Goal: Information Seeking & Learning: Find specific page/section

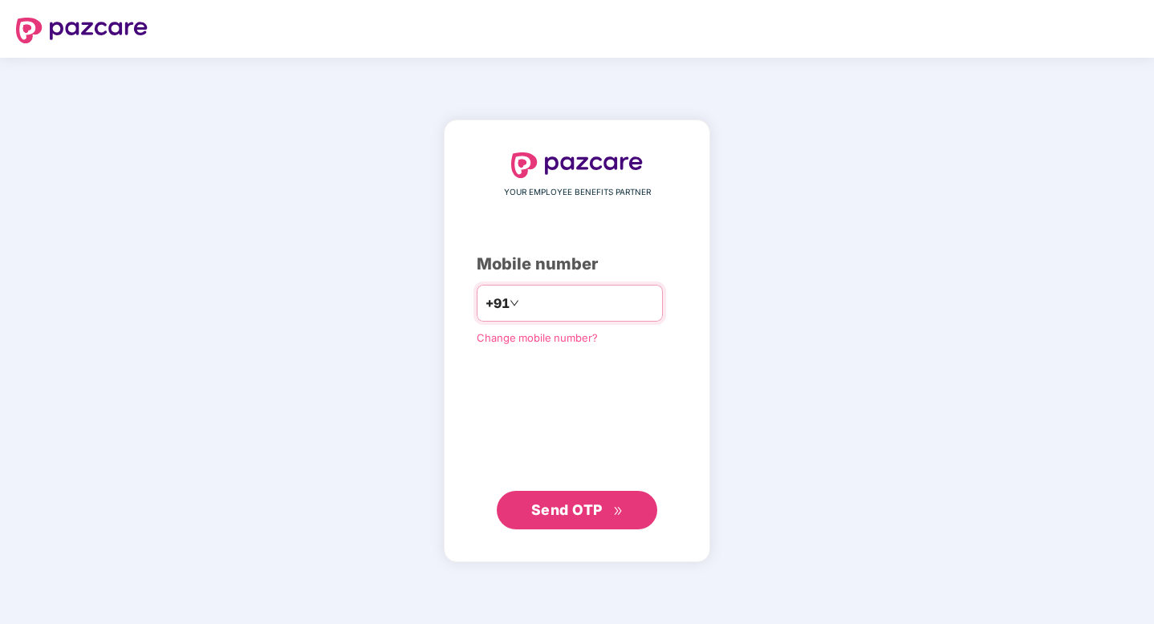
click at [561, 299] on input "number" at bounding box center [589, 304] width 132 height 26
type input "**********"
click at [603, 517] on span "Send OTP" at bounding box center [577, 510] width 92 height 22
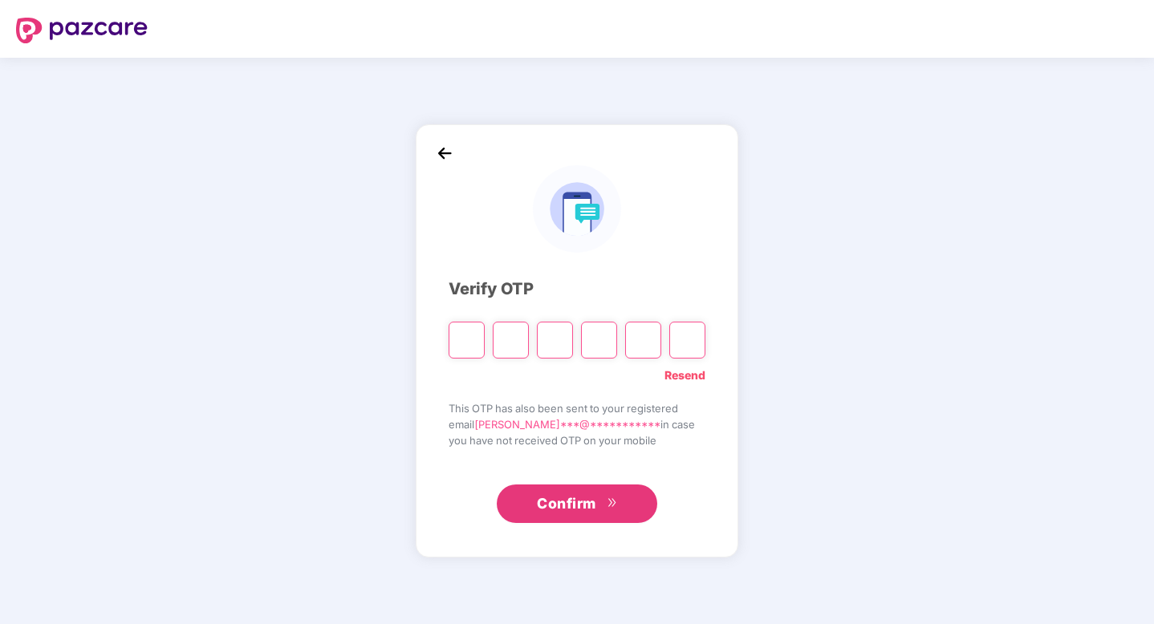
type input "*"
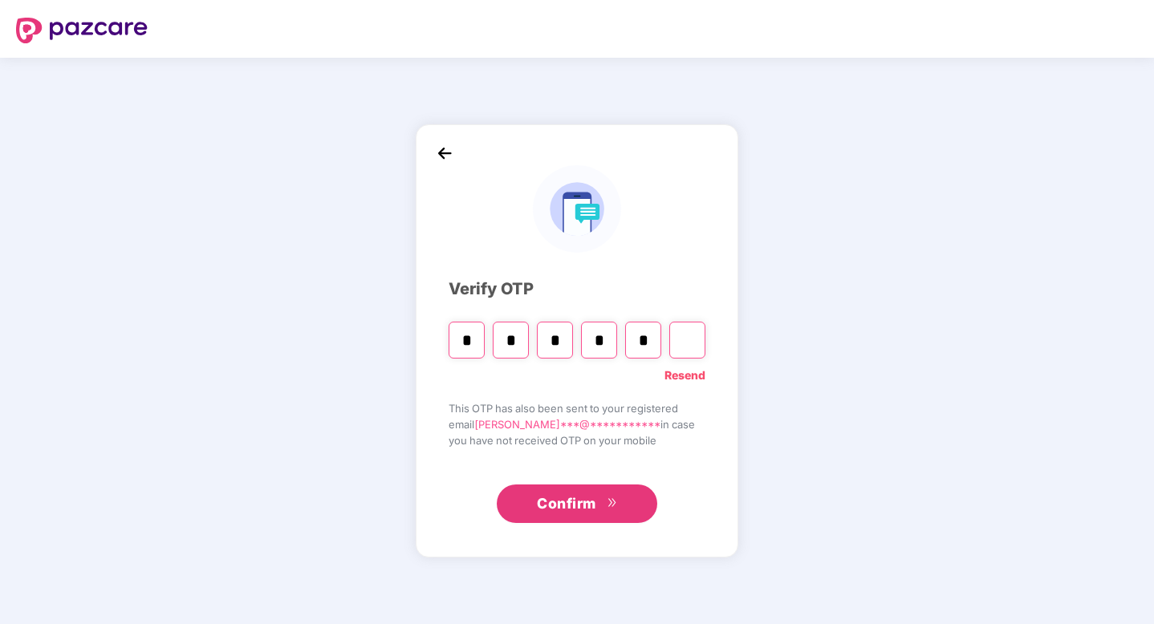
type input "*"
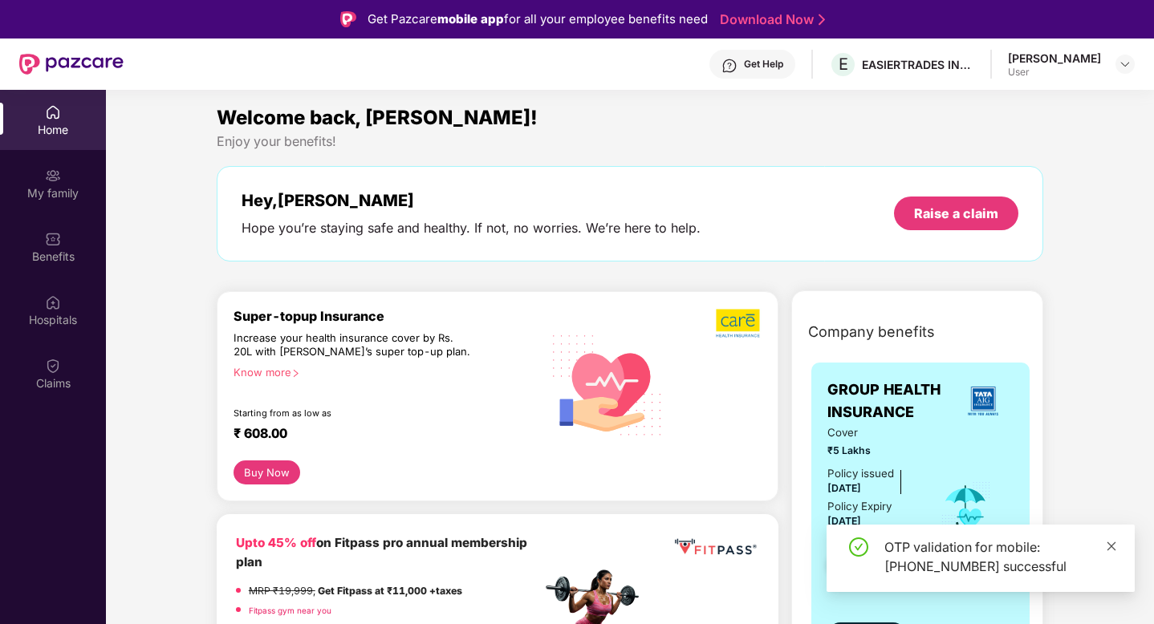
click at [1113, 547] on icon "close" at bounding box center [1111, 546] width 11 height 11
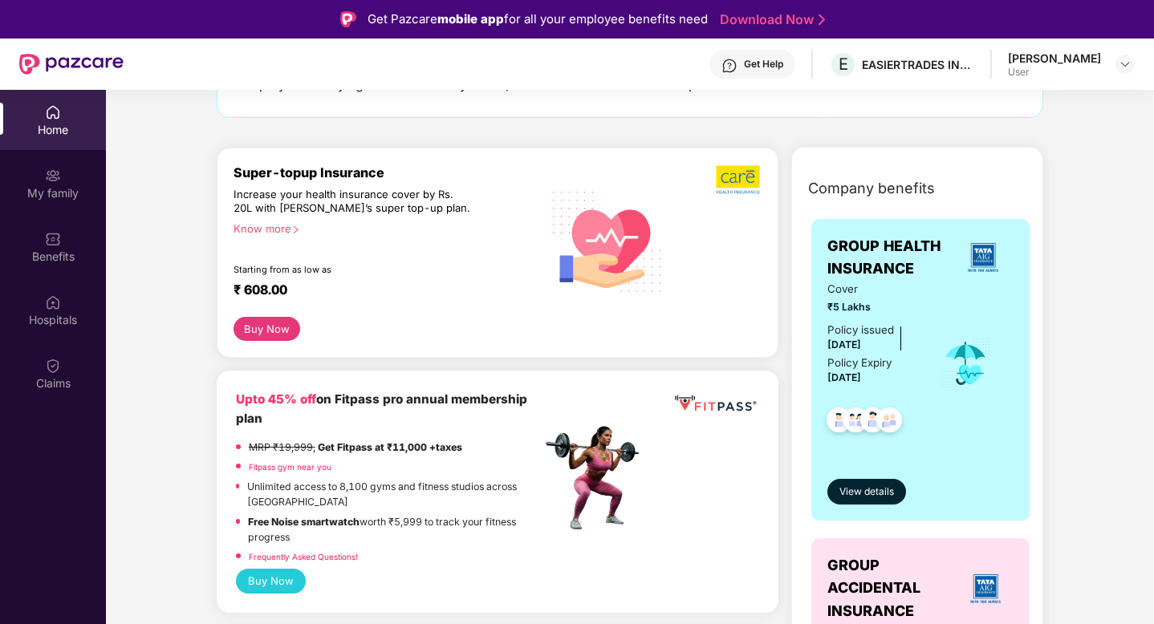
scroll to position [144, 0]
click at [868, 484] on span "View details" at bounding box center [867, 491] width 55 height 15
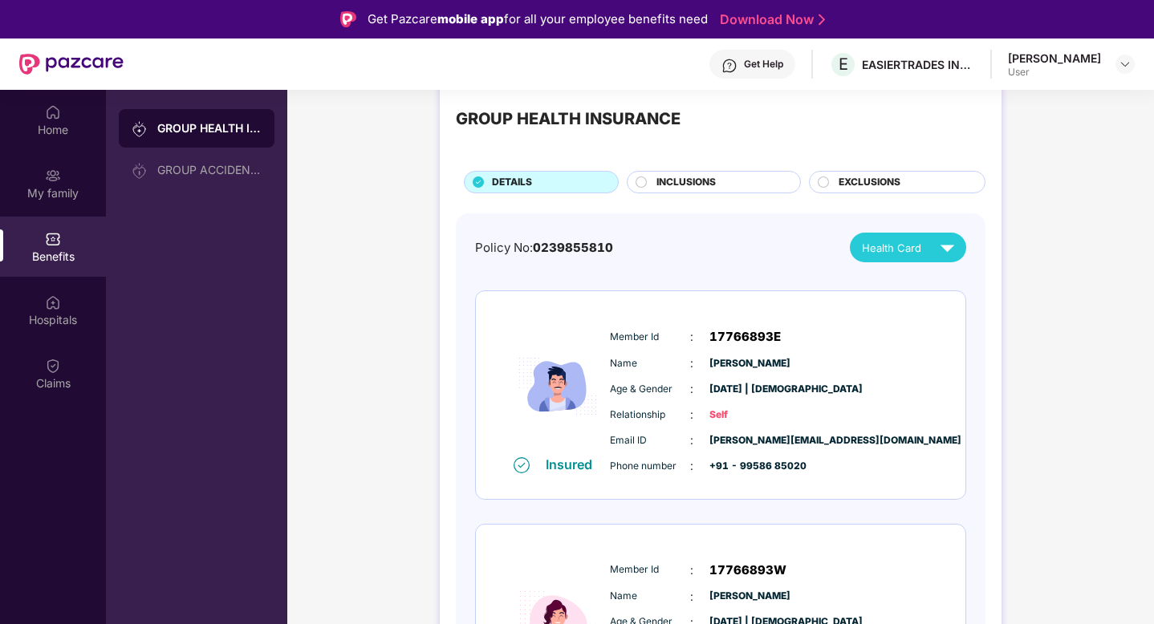
scroll to position [0, 0]
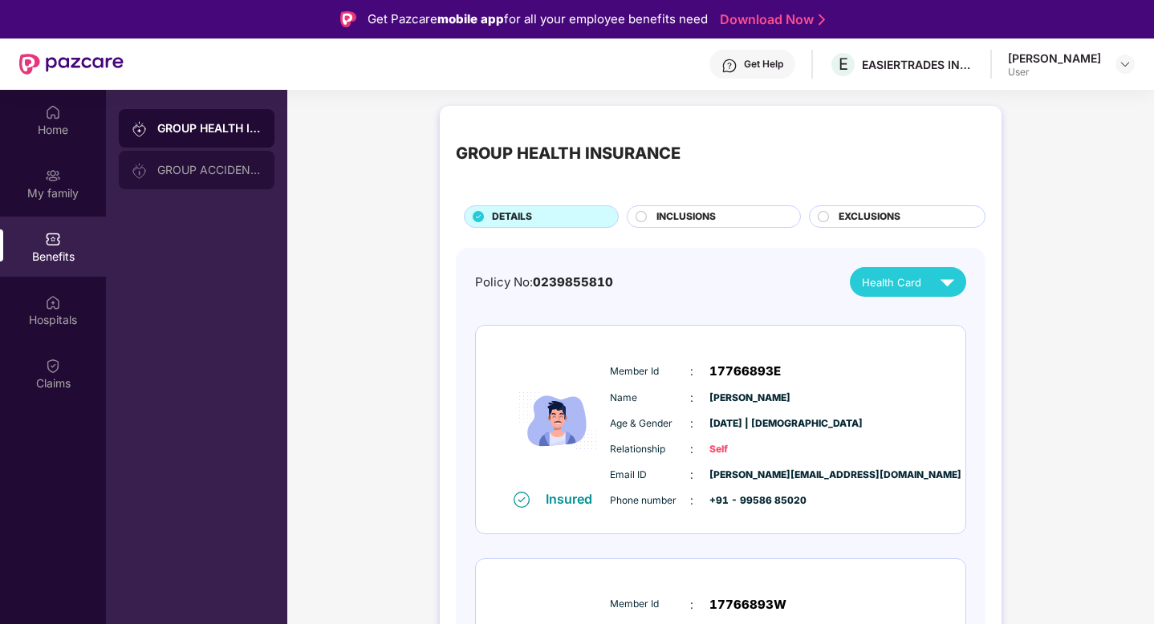
click at [247, 177] on div "GROUP ACCIDENTAL INSURANCE" at bounding box center [197, 170] width 156 height 39
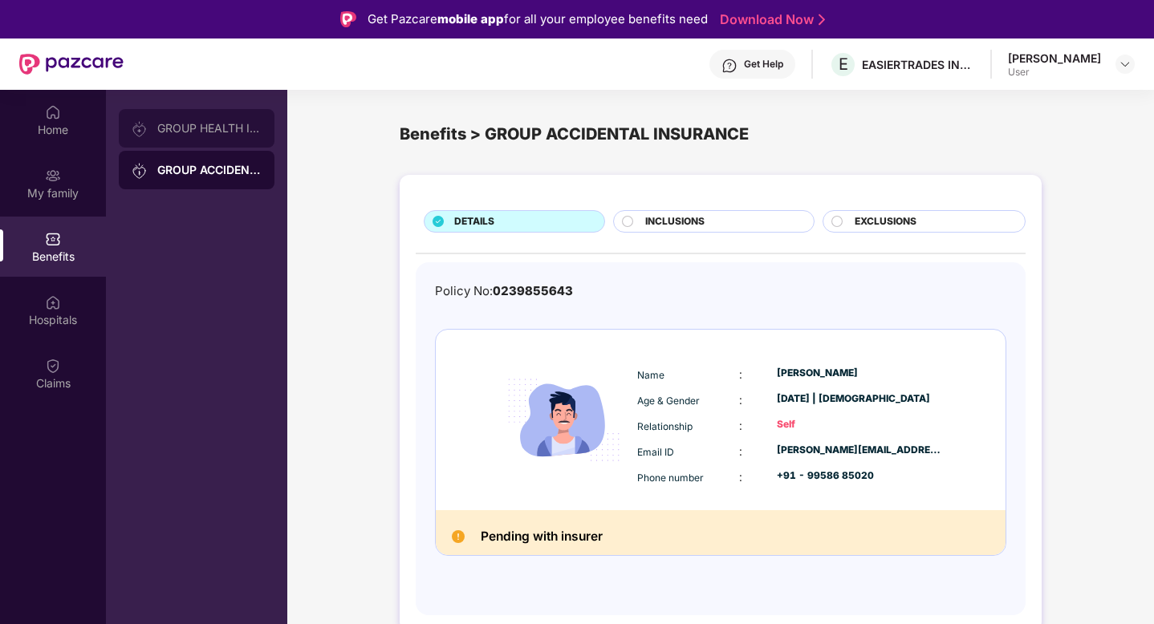
click at [237, 137] on div "GROUP HEALTH INSURANCE" at bounding box center [197, 128] width 156 height 39
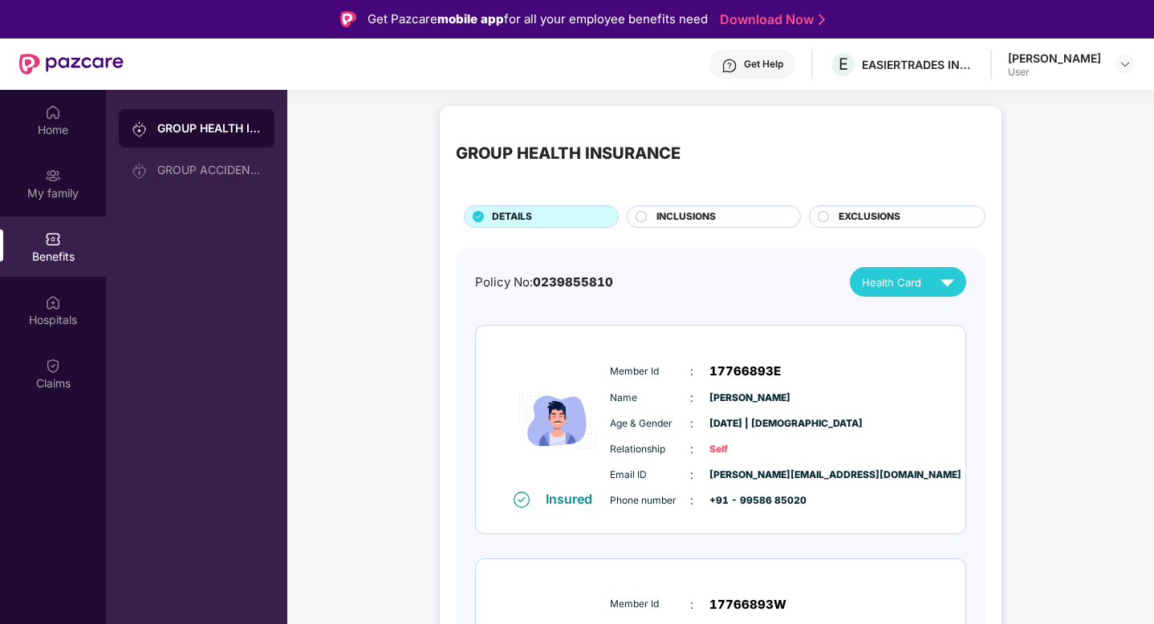
click at [698, 220] on span "INCLUSIONS" at bounding box center [686, 216] width 59 height 15
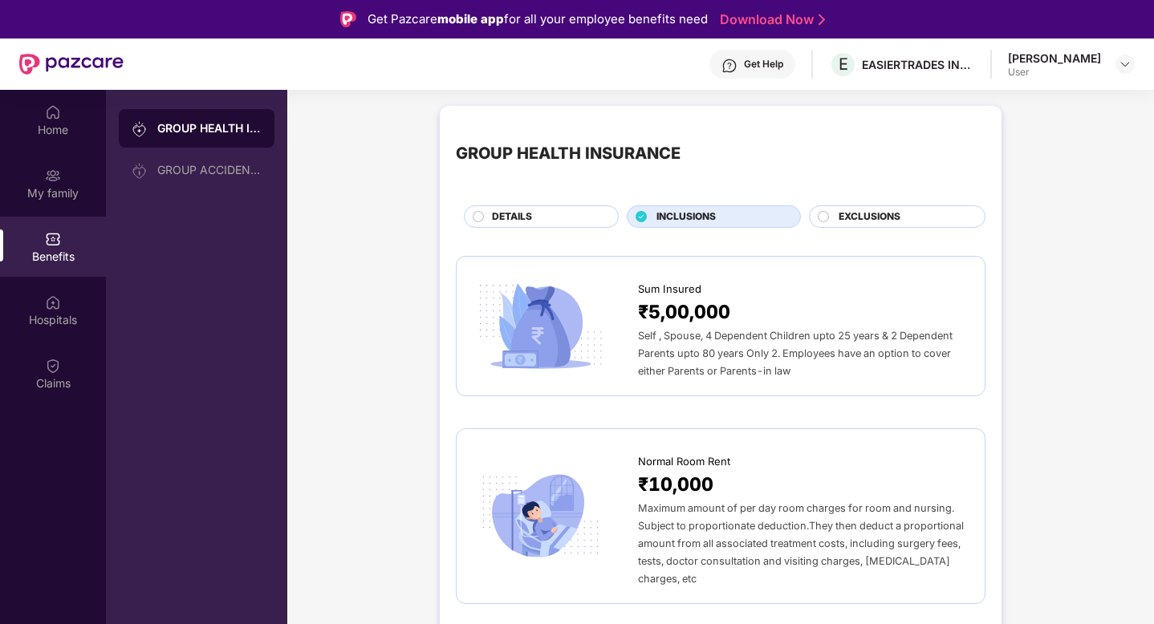
click at [892, 214] on span "EXCLUSIONS" at bounding box center [870, 216] width 62 height 15
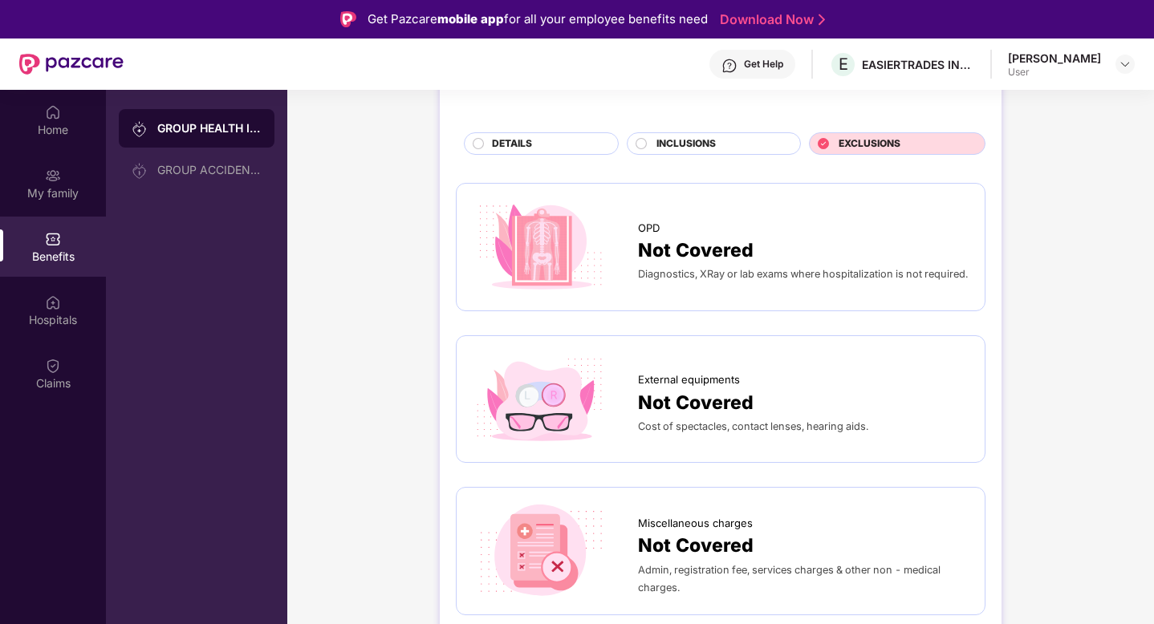
scroll to position [74, 0]
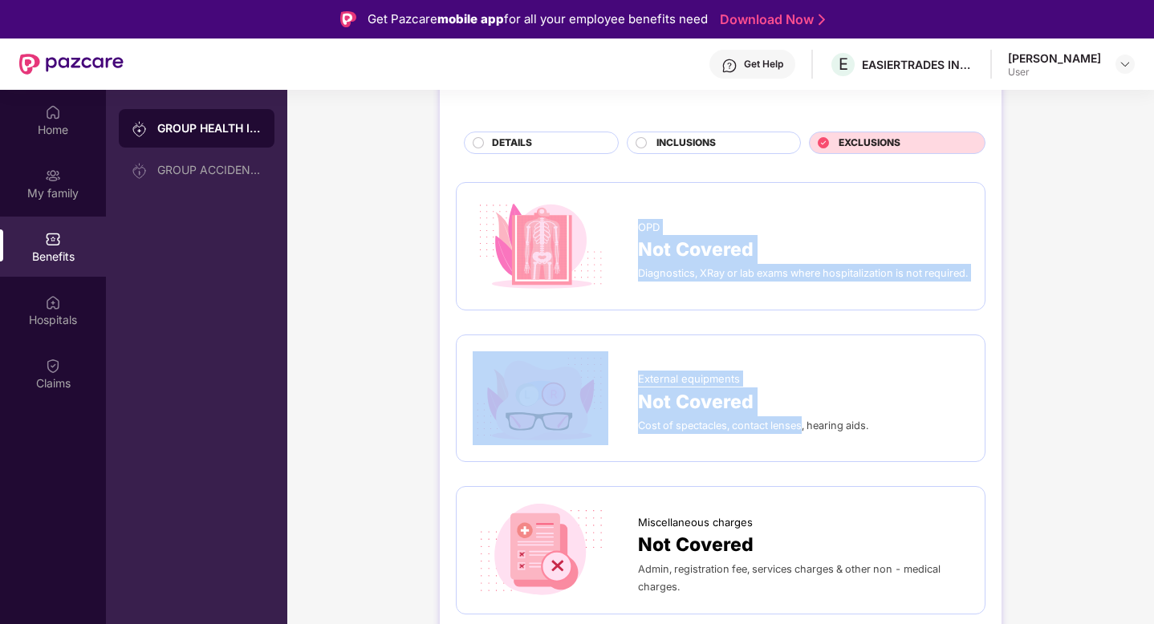
drag, startPoint x: 640, startPoint y: 215, endPoint x: 803, endPoint y: 422, distance: 264.0
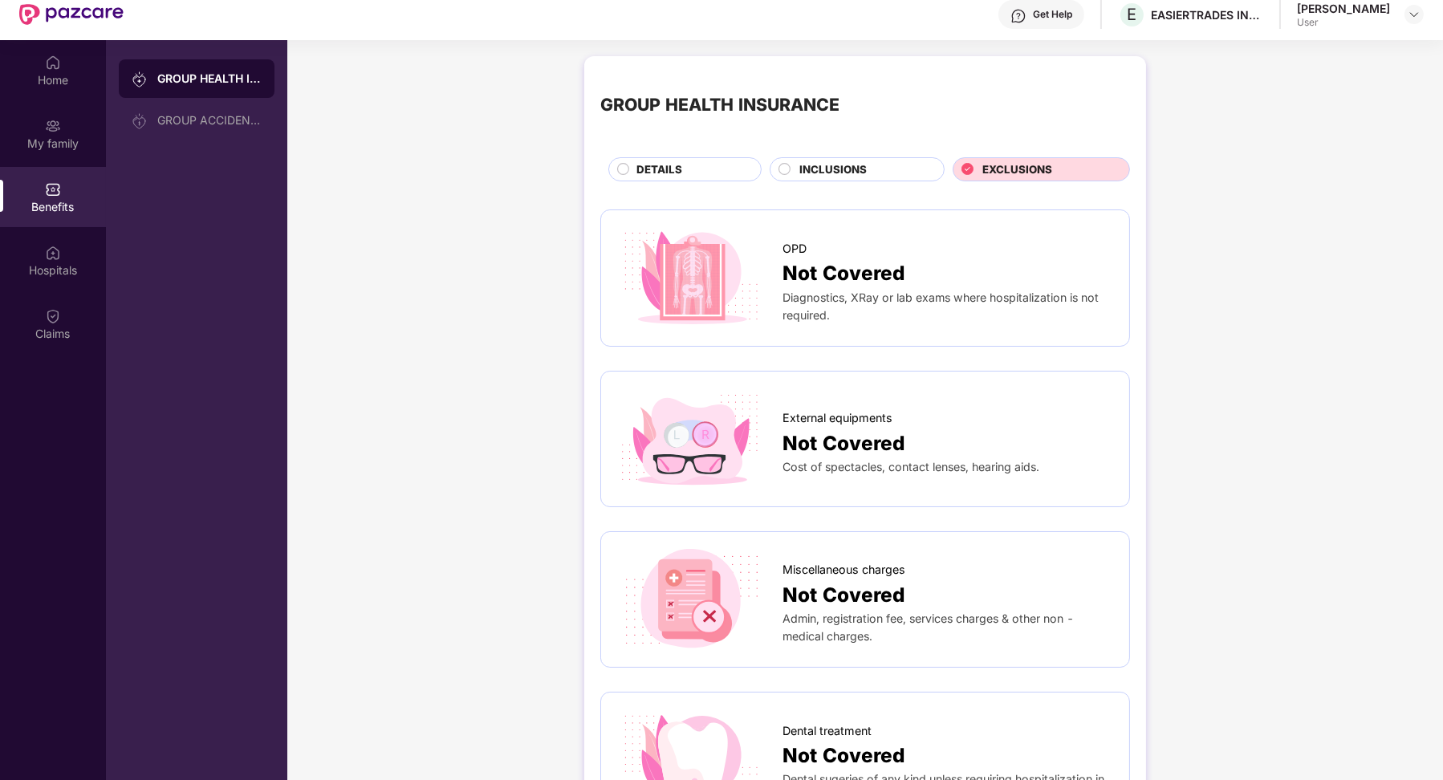
scroll to position [0, 0]
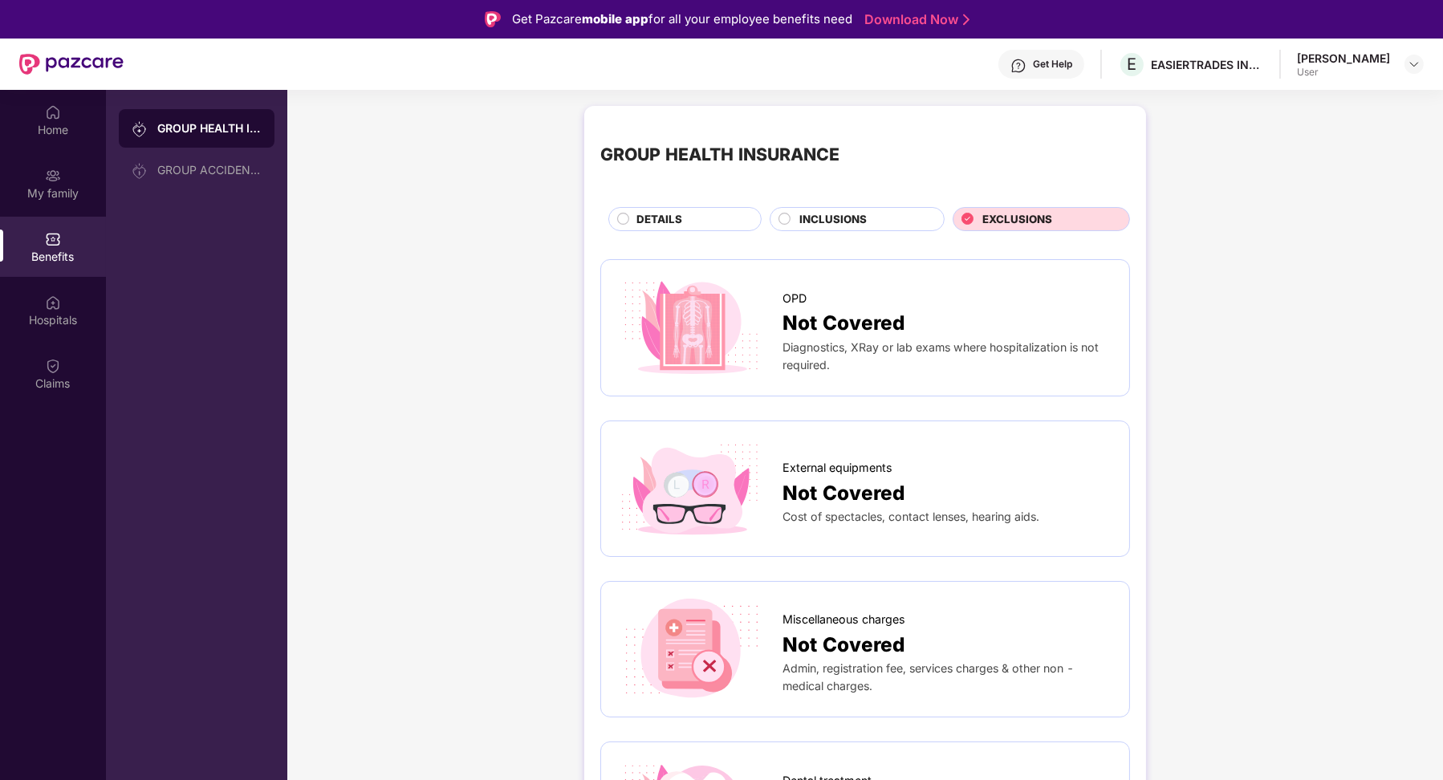
click at [743, 218] on div "DETAILS" at bounding box center [690, 220] width 124 height 19
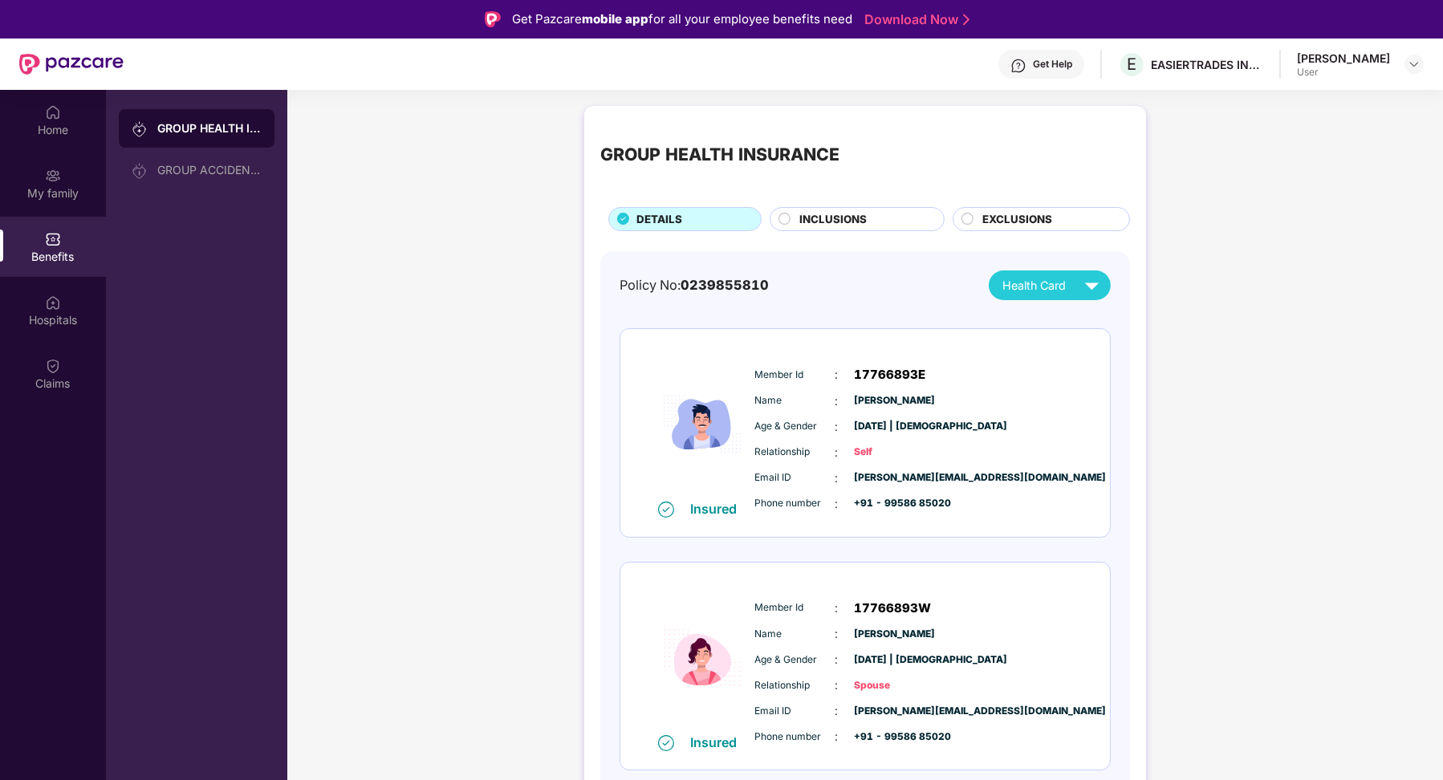
click at [865, 214] on div "INCLUSIONS" at bounding box center [863, 220] width 144 height 19
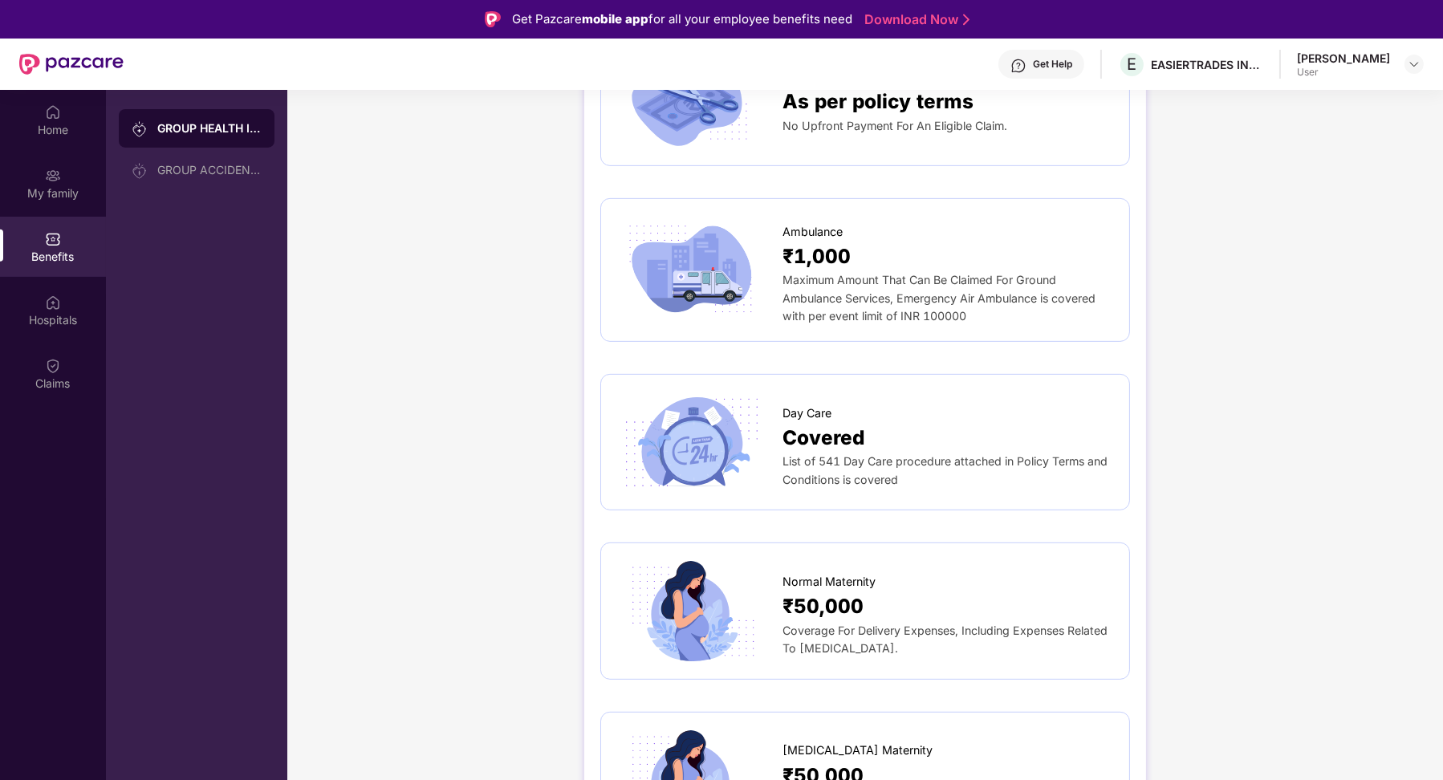
scroll to position [1371, 0]
click at [824, 403] on span "Day Care" at bounding box center [807, 412] width 49 height 18
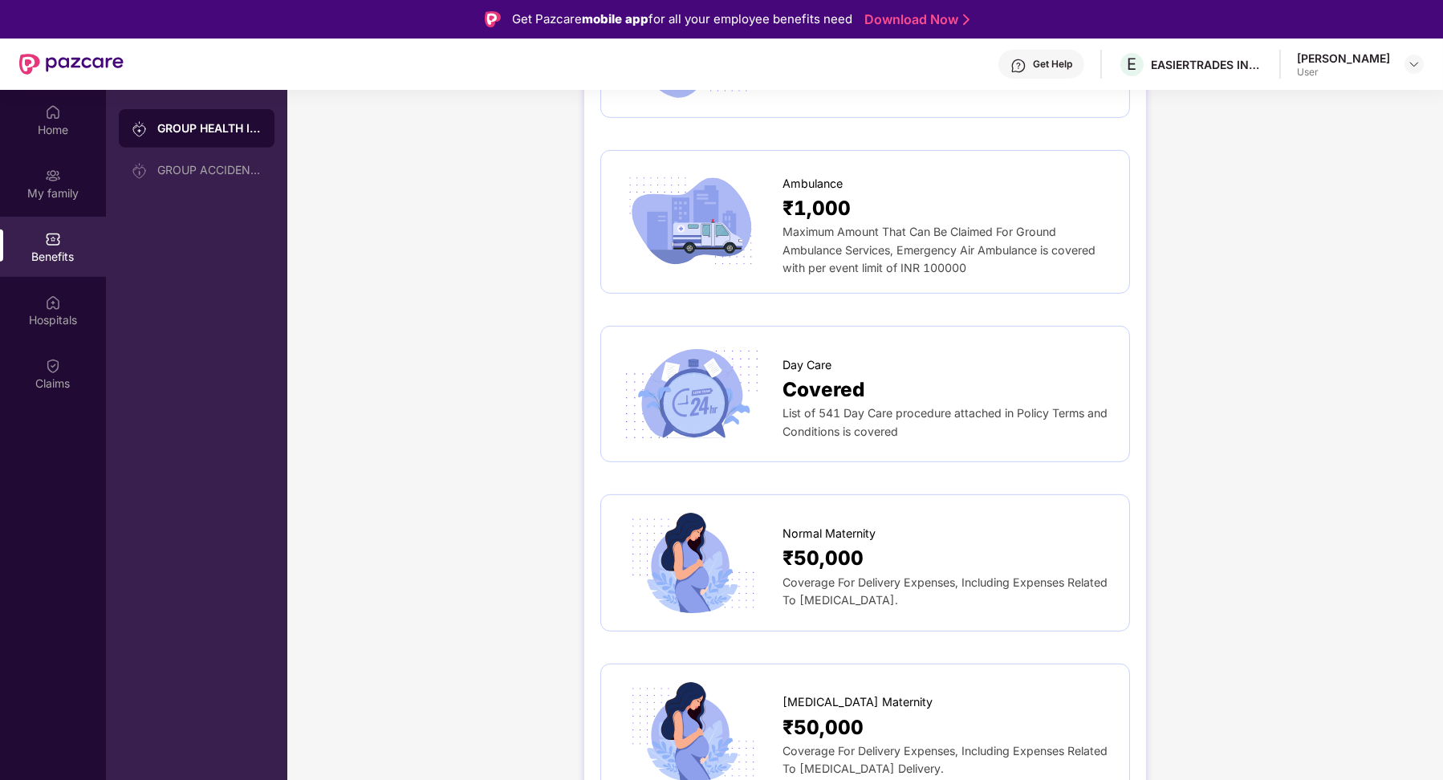
click at [691, 380] on img at bounding box center [691, 394] width 148 height 103
click at [821, 374] on span "Covered" at bounding box center [824, 389] width 82 height 31
click at [712, 361] on img at bounding box center [691, 394] width 148 height 103
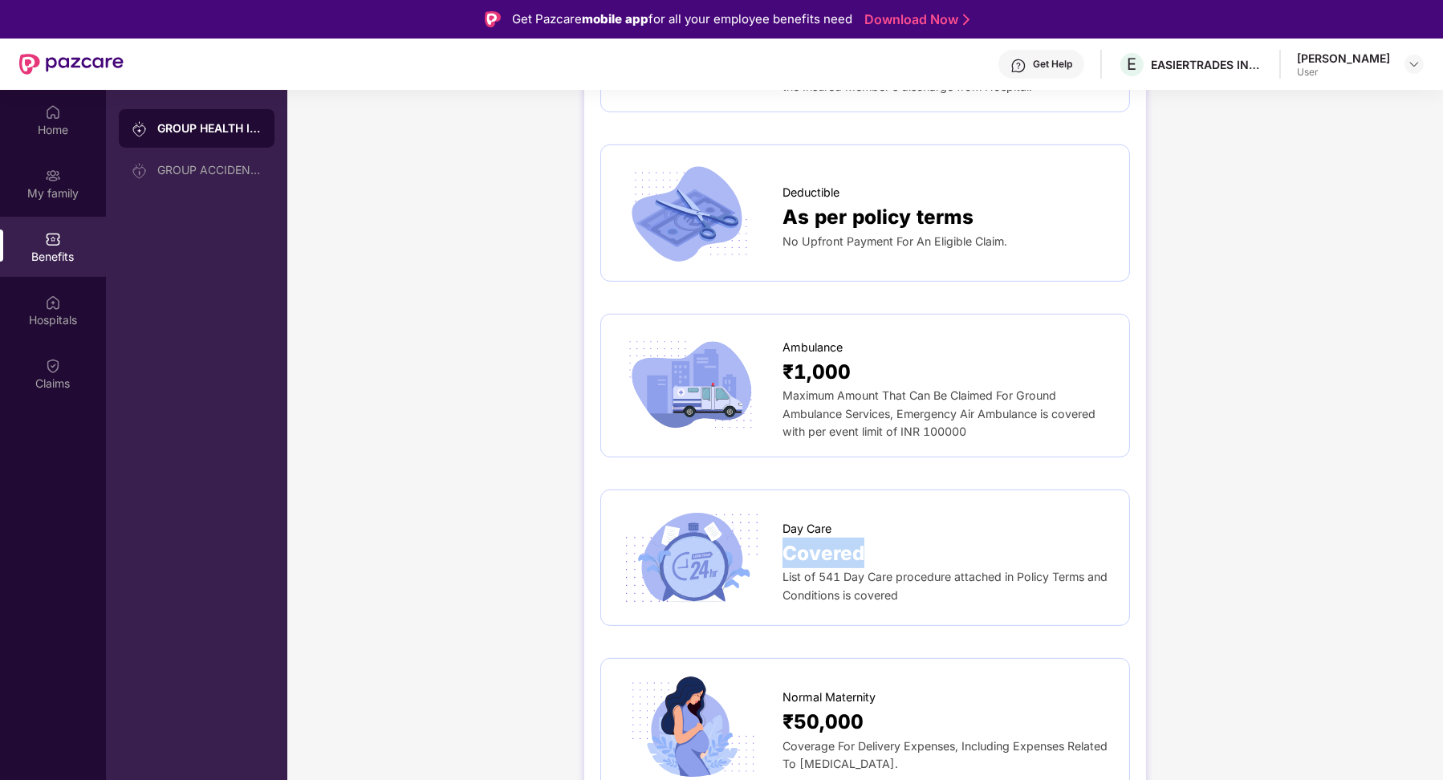
scroll to position [1355, 0]
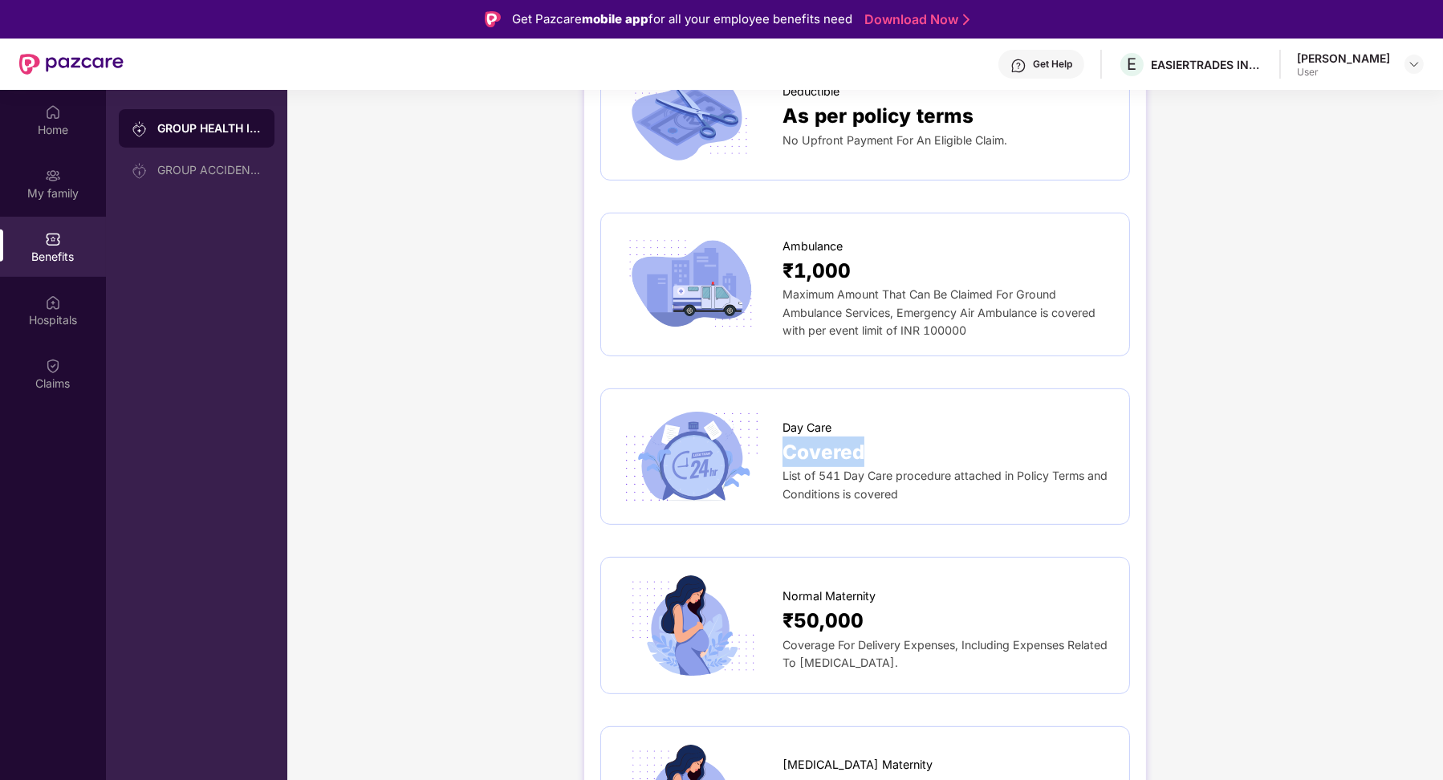
click at [664, 472] on img at bounding box center [691, 456] width 148 height 103
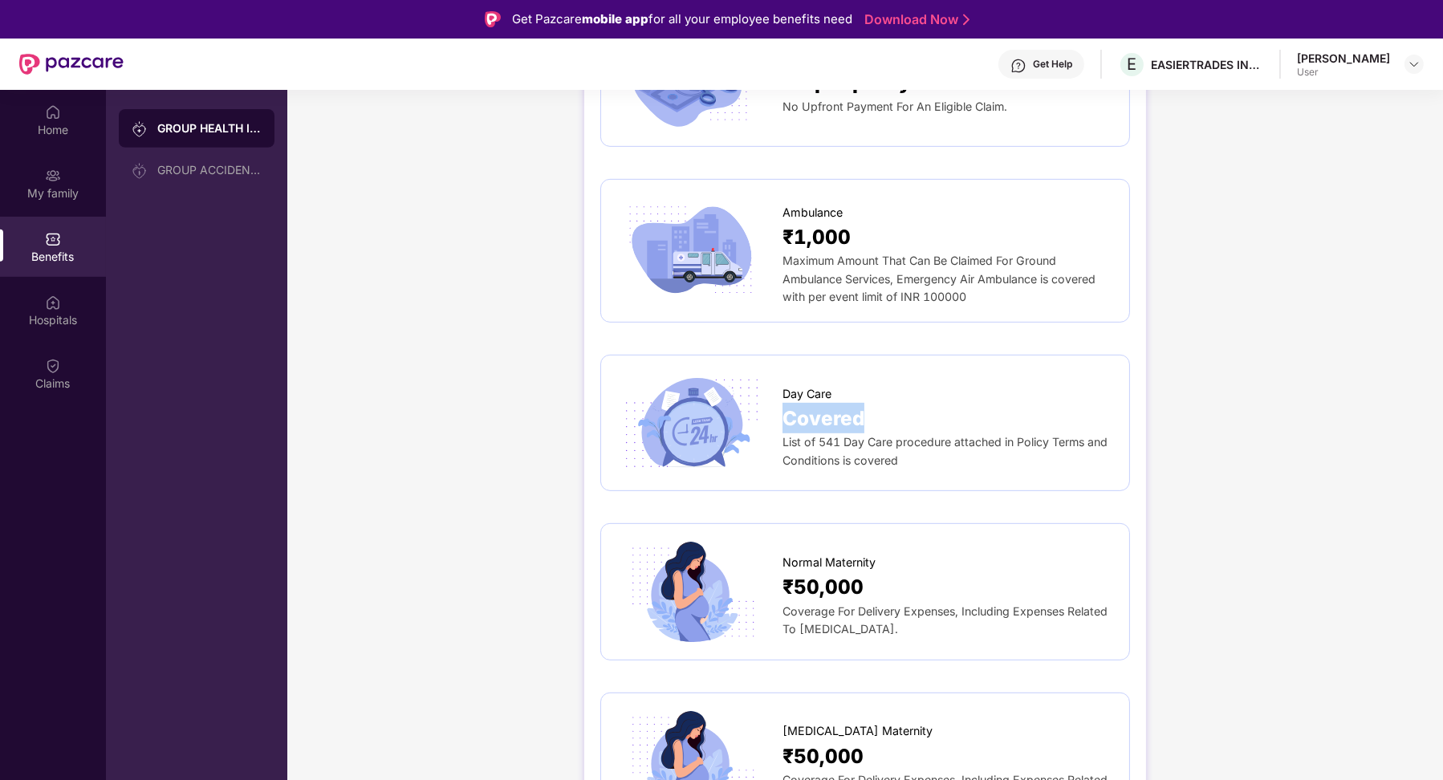
scroll to position [1401, 0]
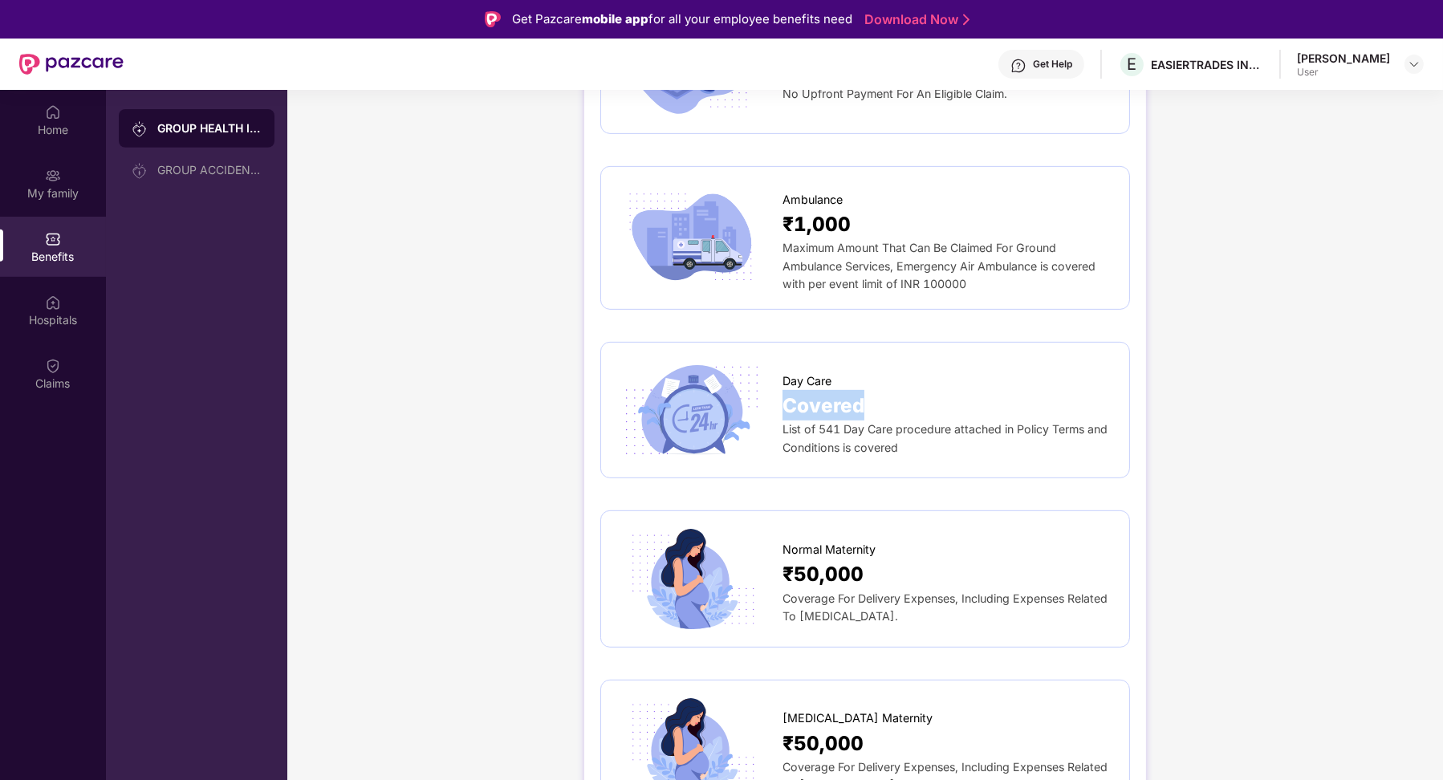
click at [695, 398] on img at bounding box center [691, 410] width 148 height 103
click at [909, 390] on div "Covered" at bounding box center [948, 405] width 331 height 31
click at [903, 421] on div "List of 541 Day Care procedure attached in Policy Terms and Conditions is cover…" at bounding box center [948, 439] width 331 height 36
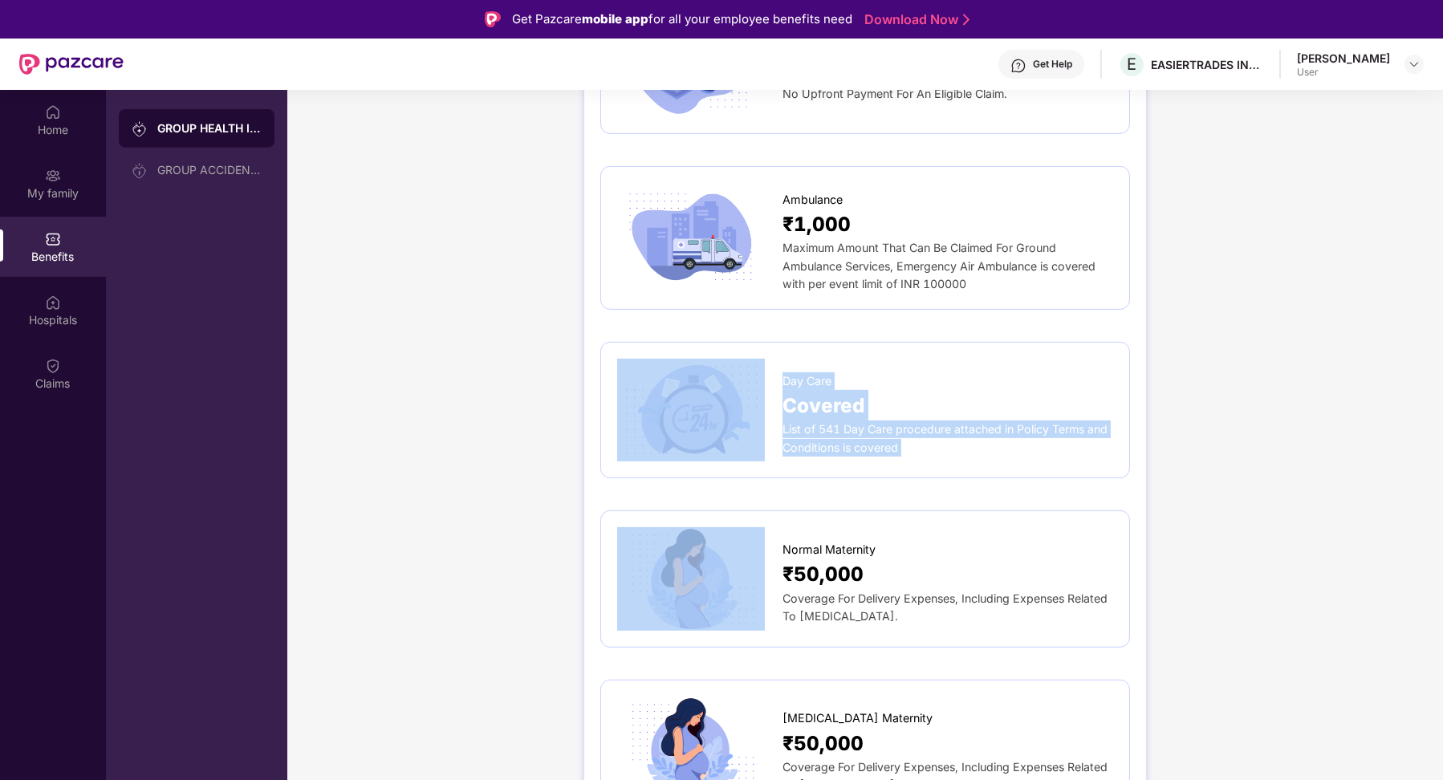
drag, startPoint x: 903, startPoint y: 420, endPoint x: 775, endPoint y: 408, distance: 128.2
click at [775, 408] on div "Day Care Covered List of 541 Day Care procedure attached in Policy Terms and Co…" at bounding box center [865, 410] width 496 height 103
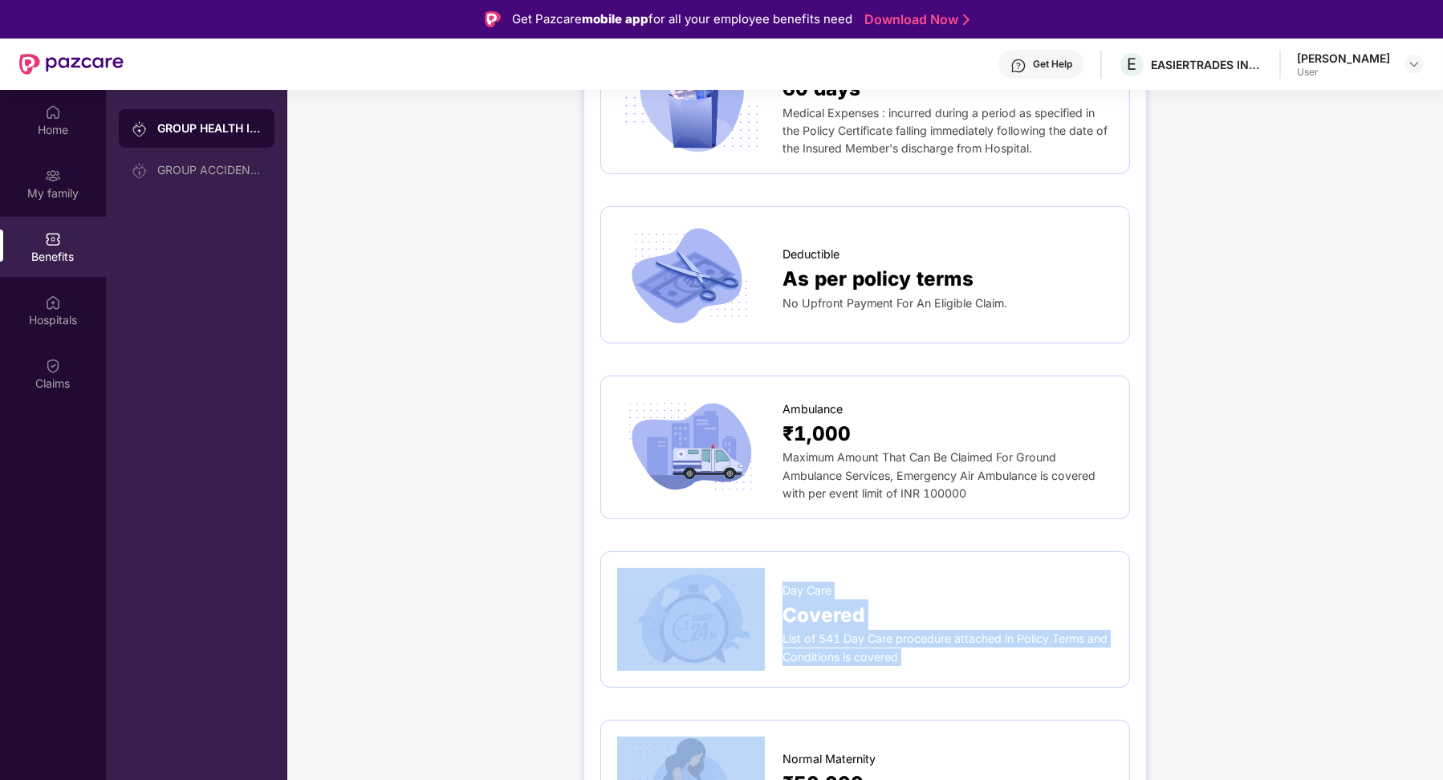
scroll to position [1084, 0]
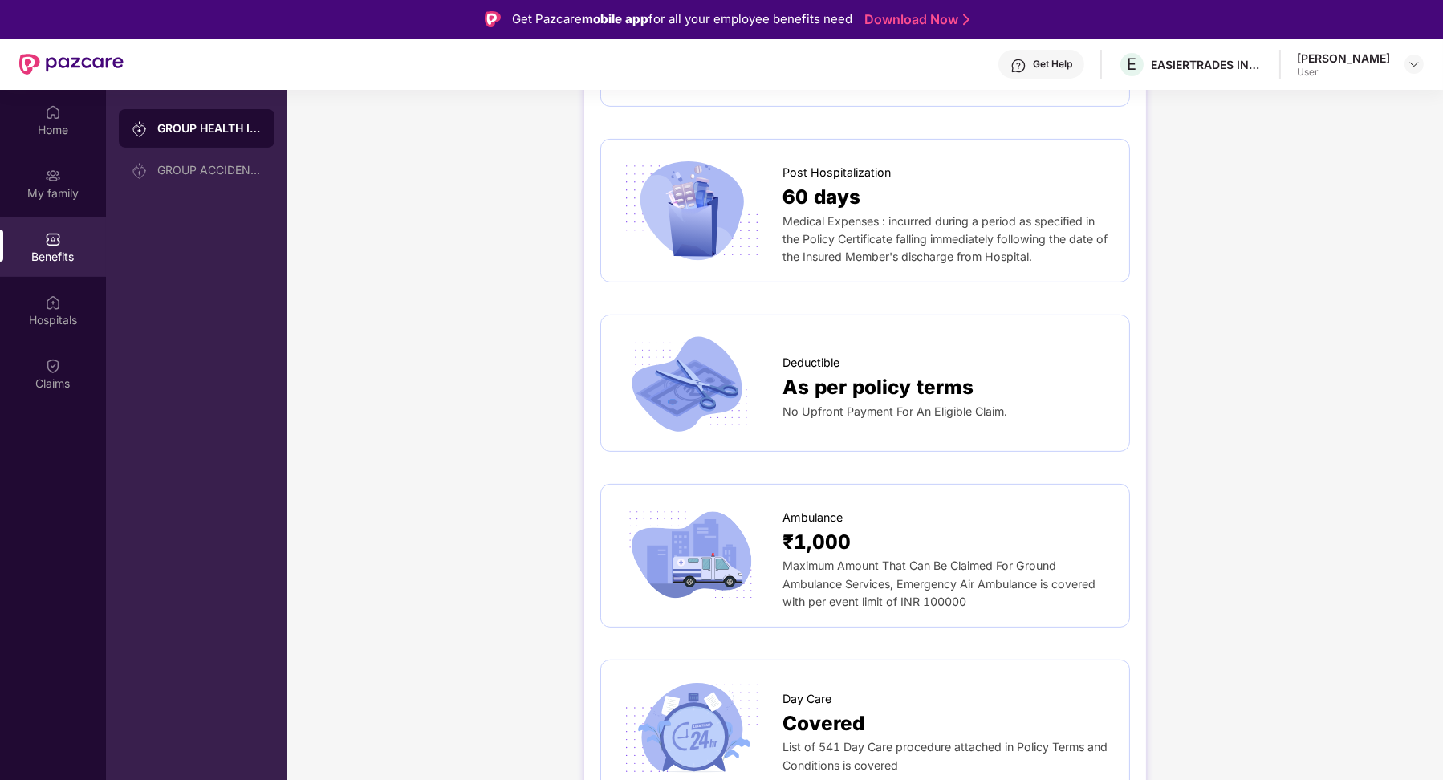
click at [1153, 66] on div "User" at bounding box center [1343, 72] width 93 height 13
click at [54, 282] on div "Hospitals" at bounding box center [53, 310] width 106 height 60
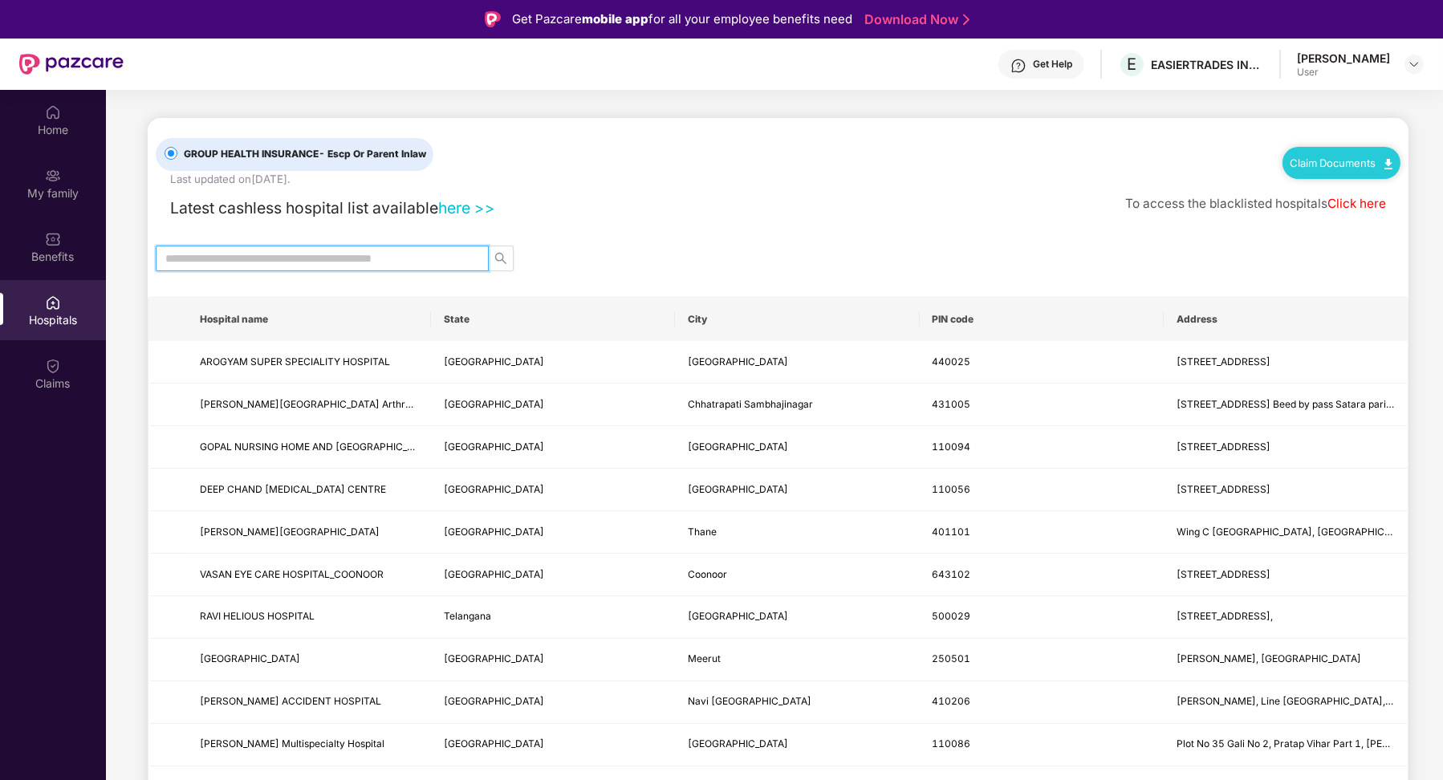
click at [313, 254] on input "text" at bounding box center [315, 259] width 301 height 18
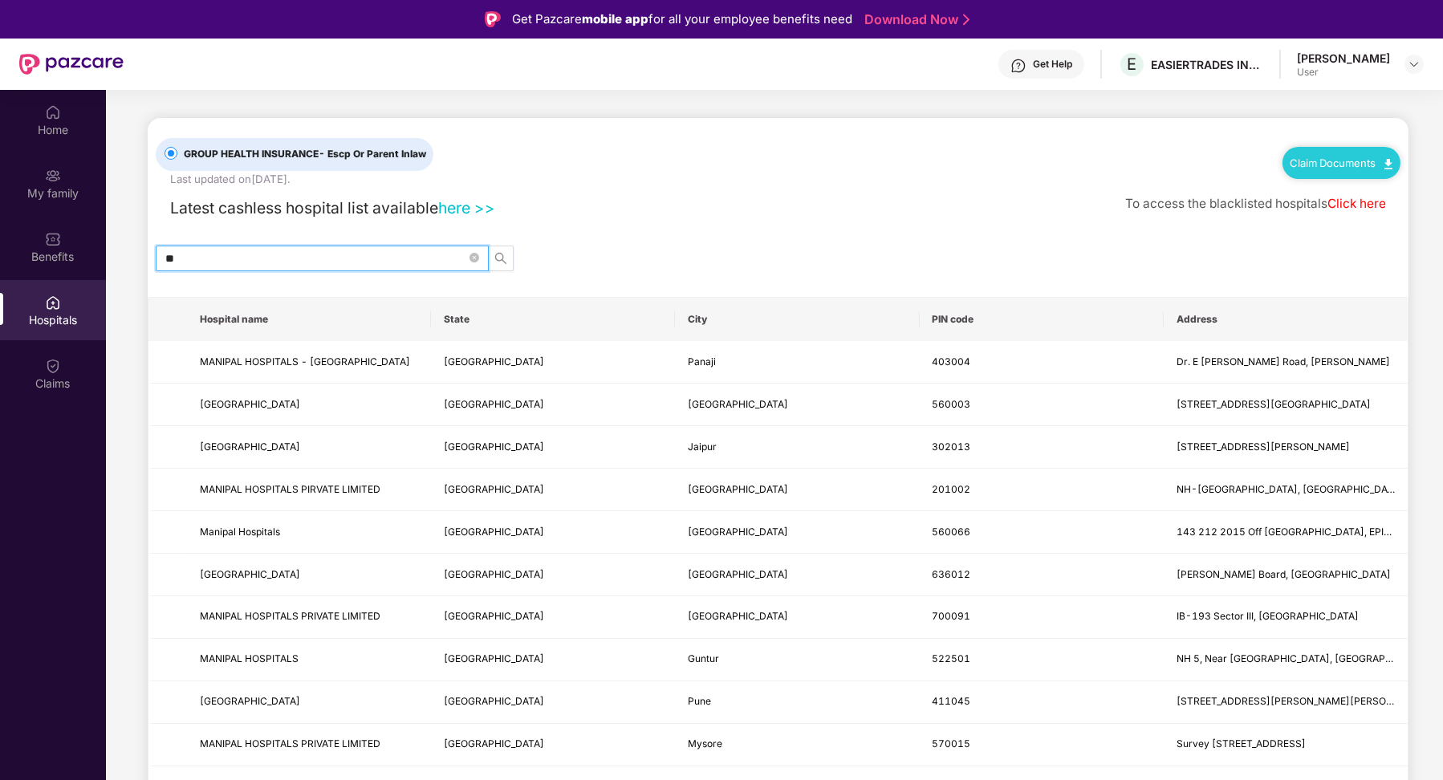
type input "*"
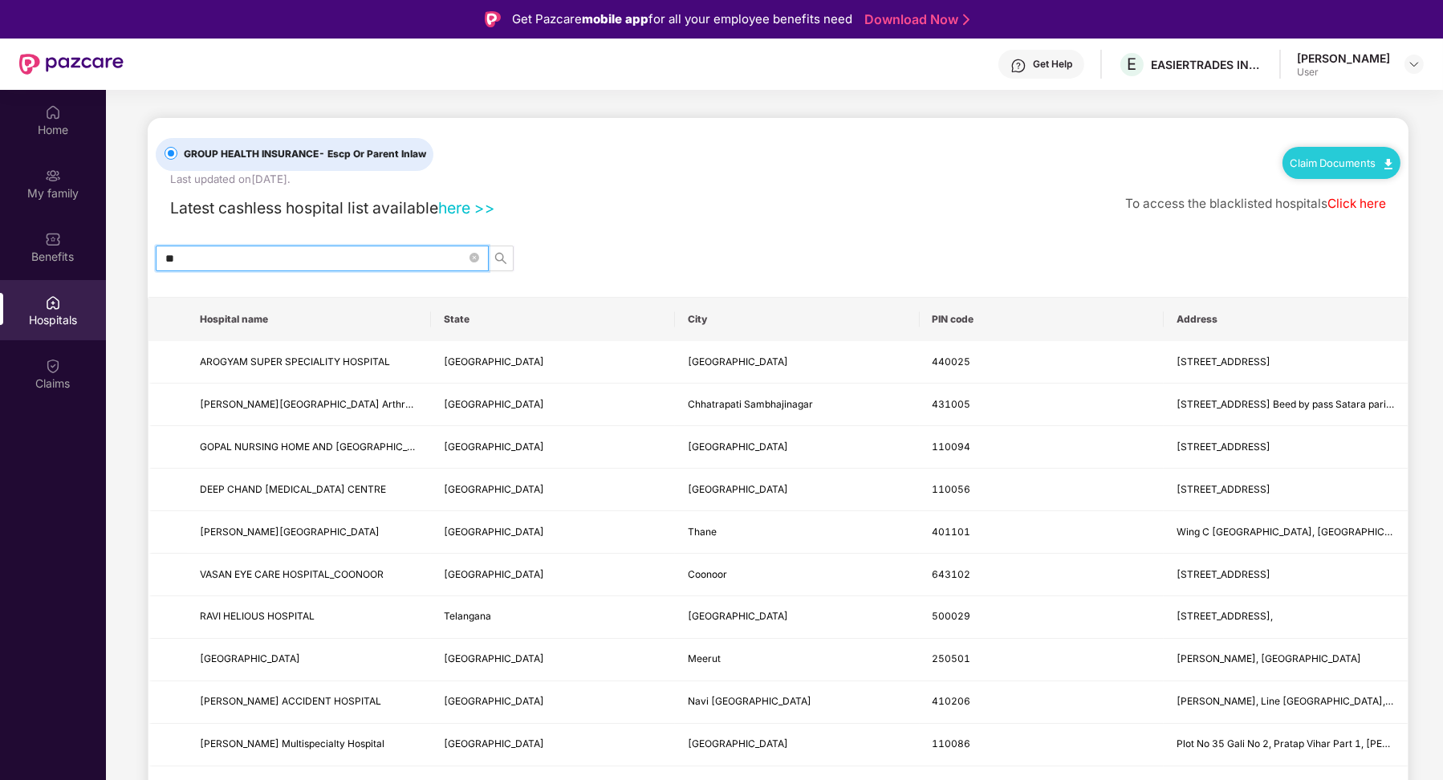
type input "*"
click at [356, 258] on input "text" at bounding box center [315, 259] width 301 height 18
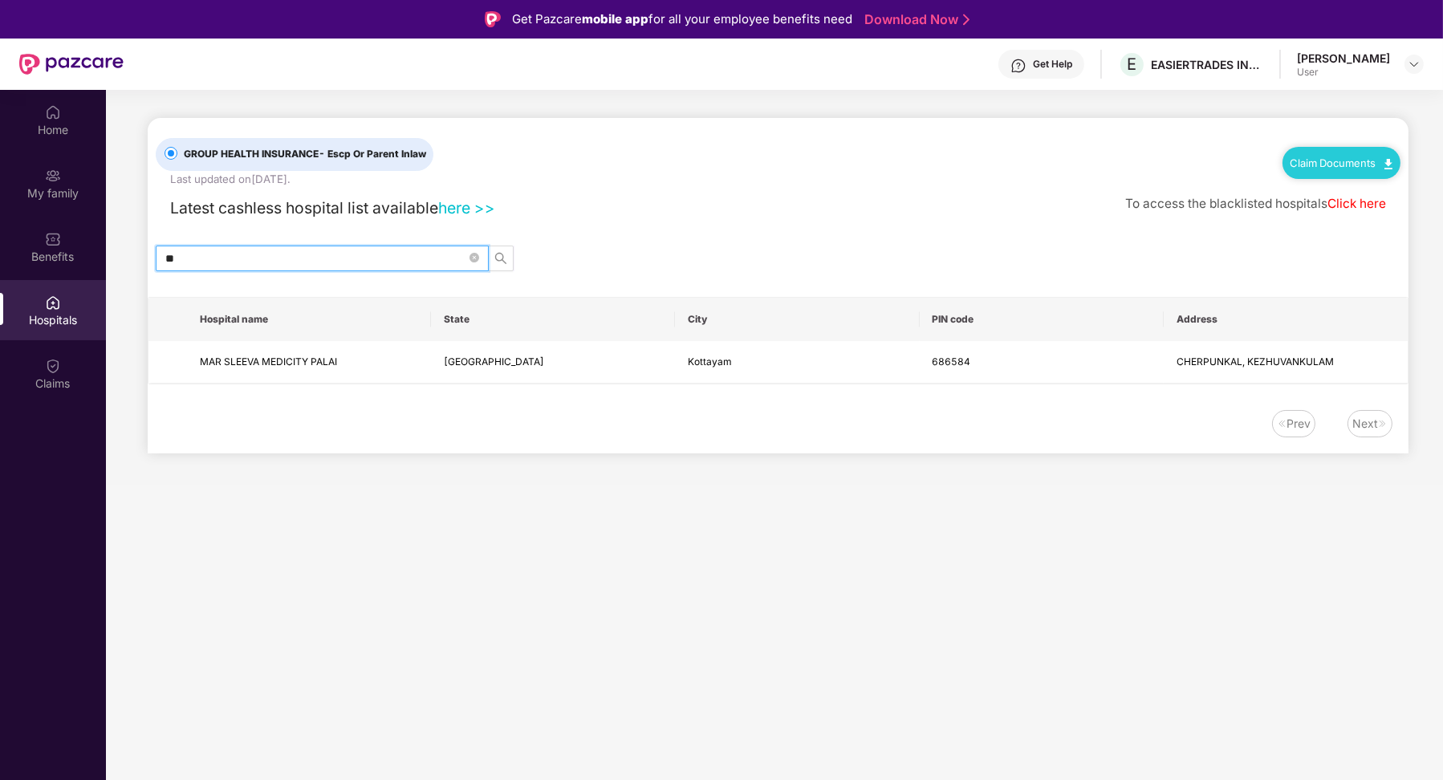
type input "*"
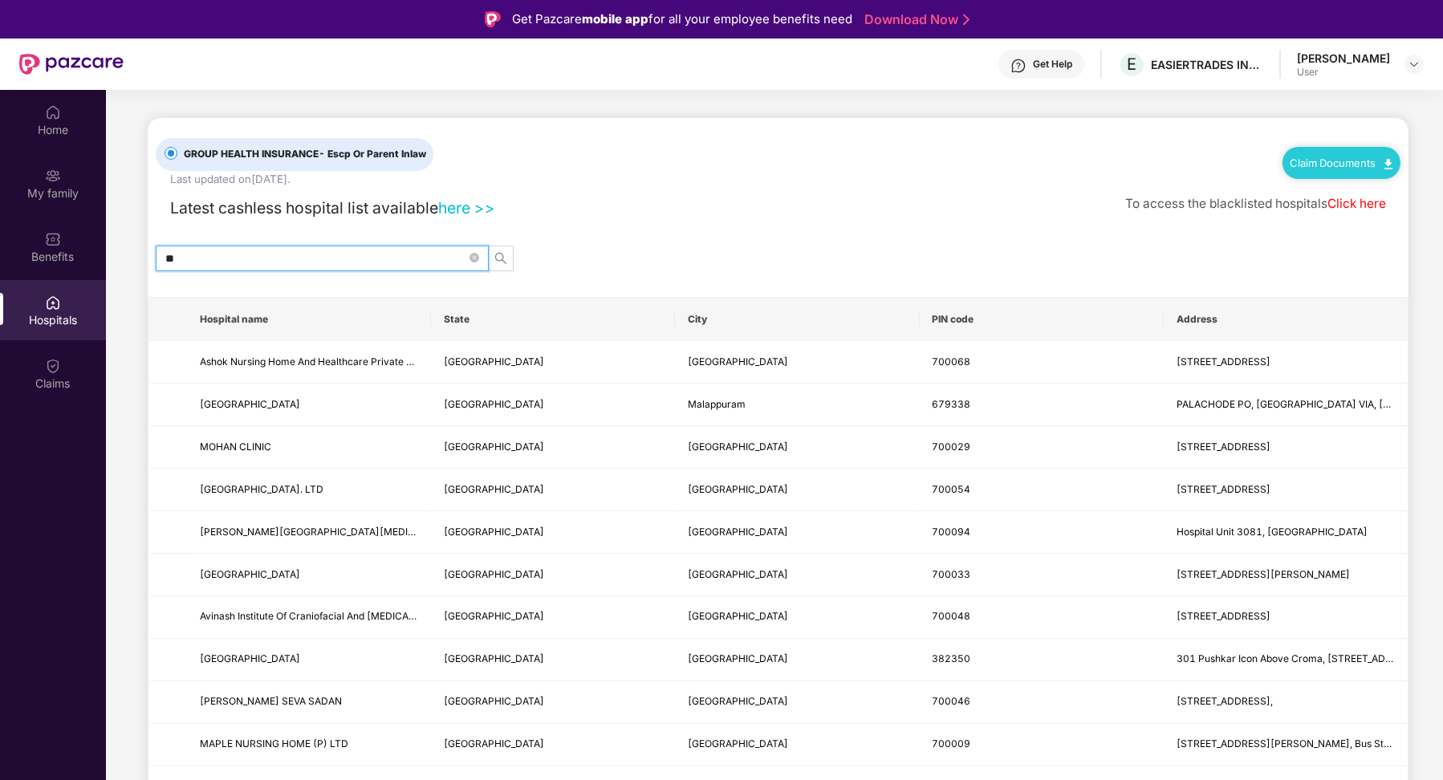
type input "*"
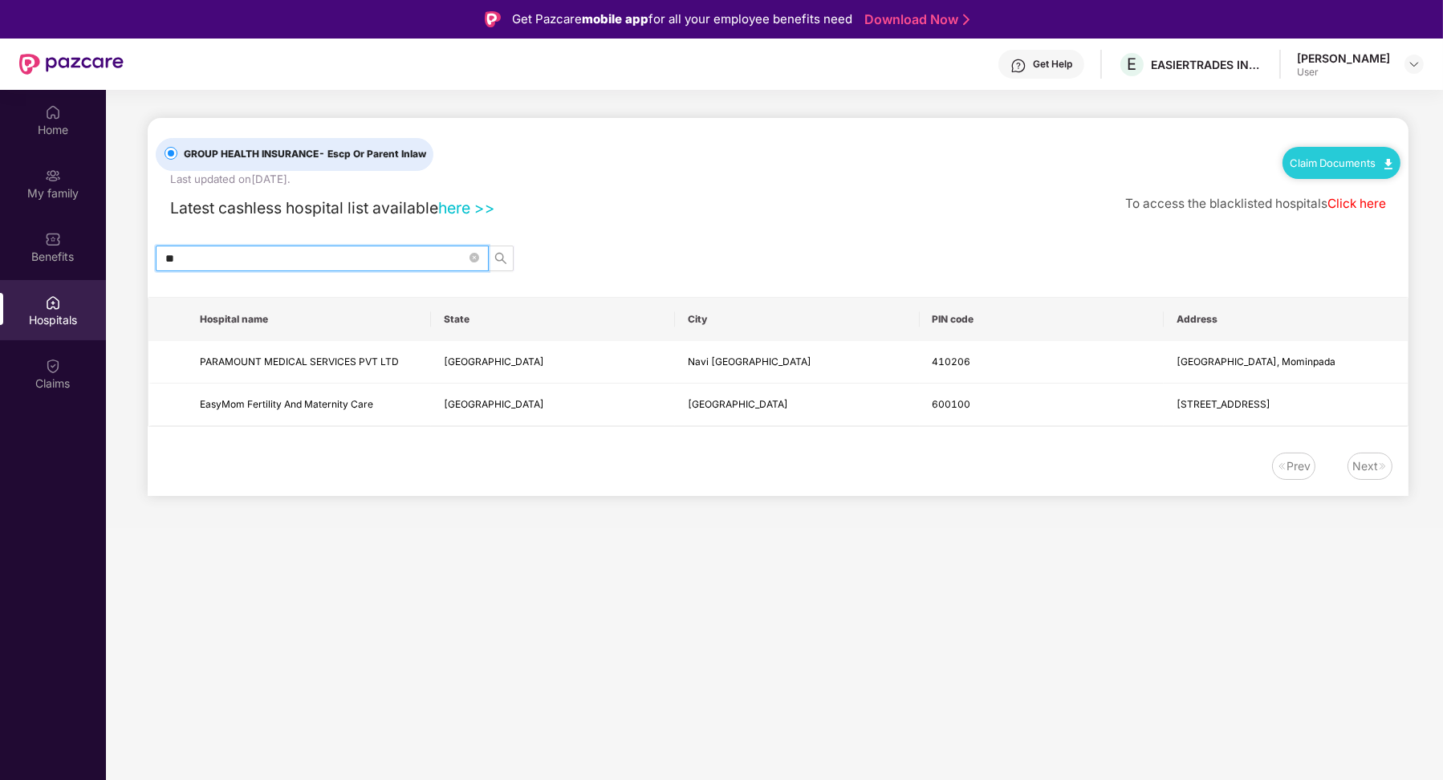
type input "*"
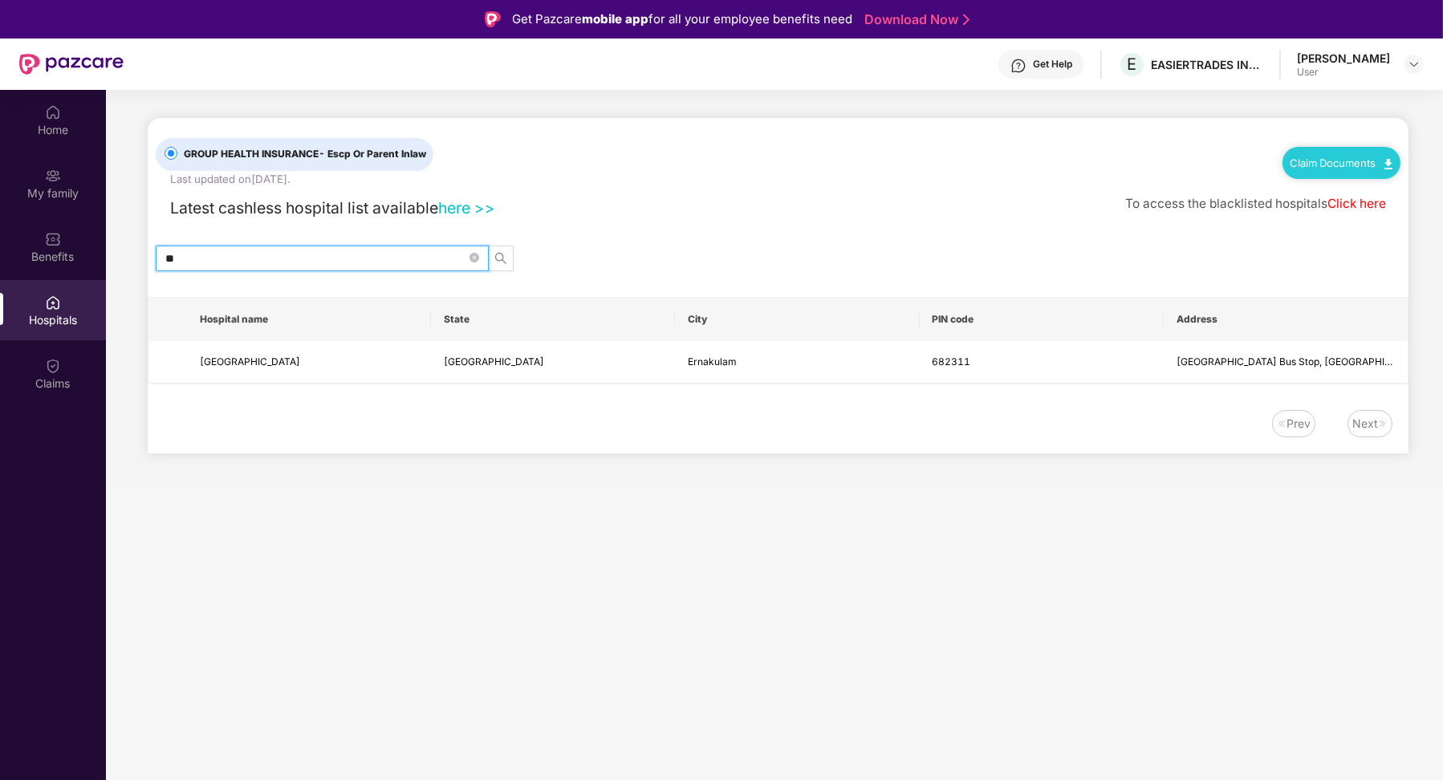
type input "*"
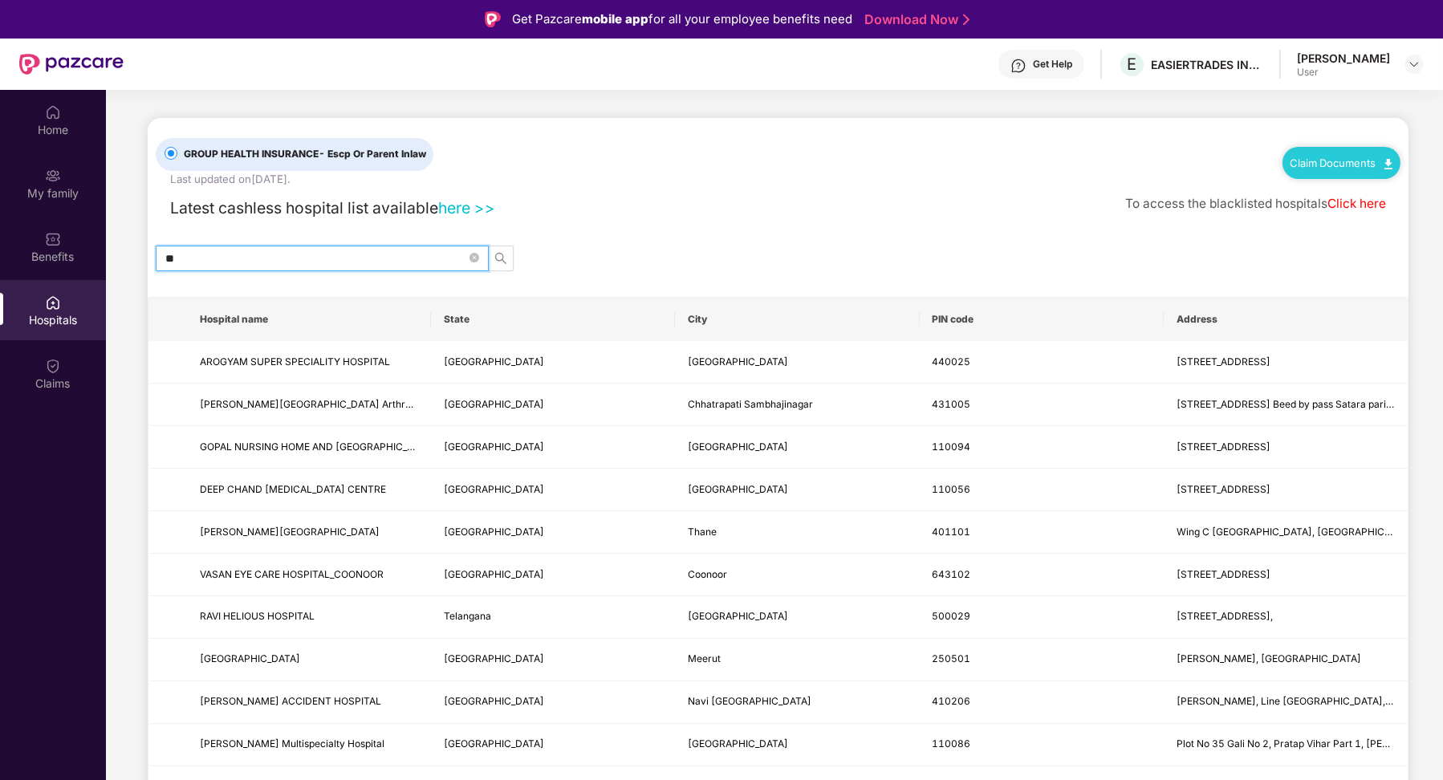
type input "*"
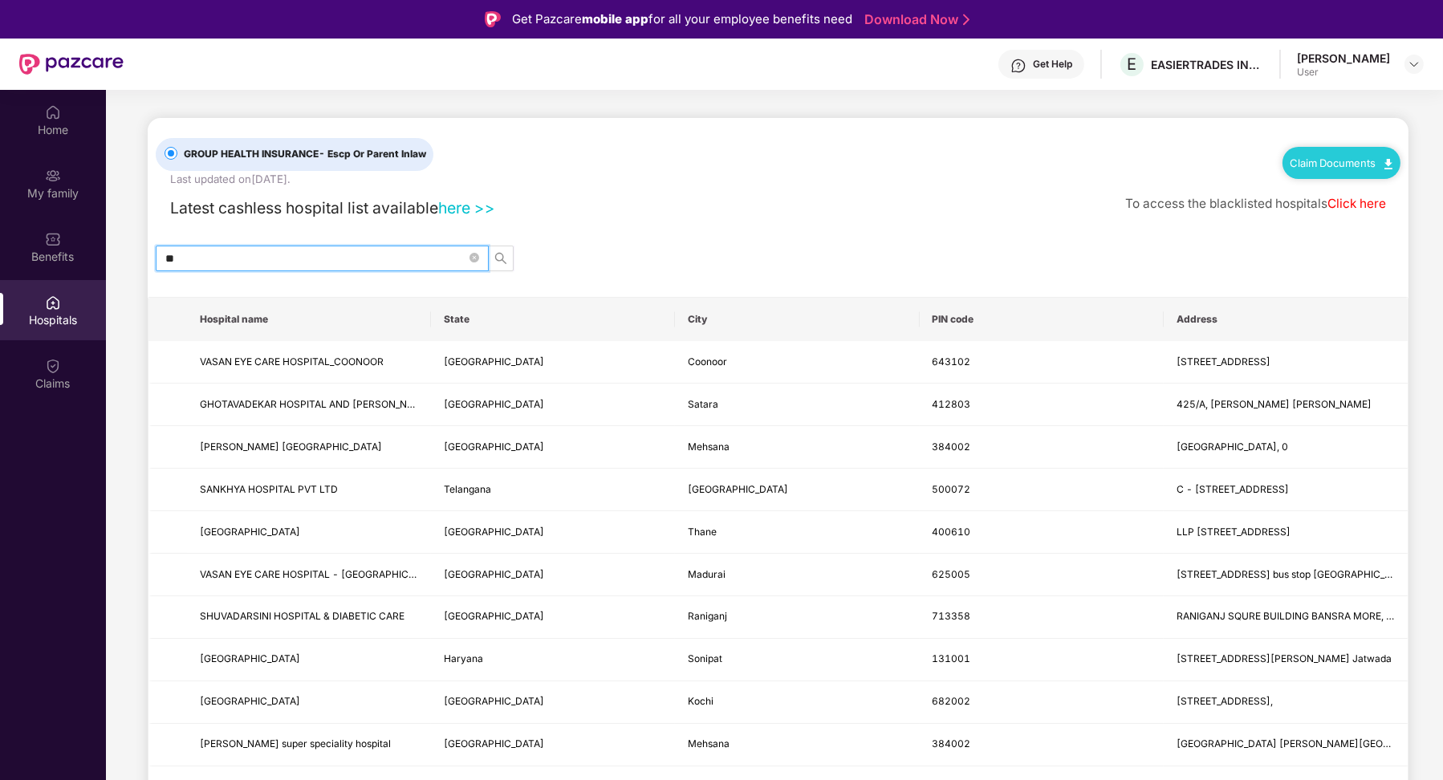
type input "*"
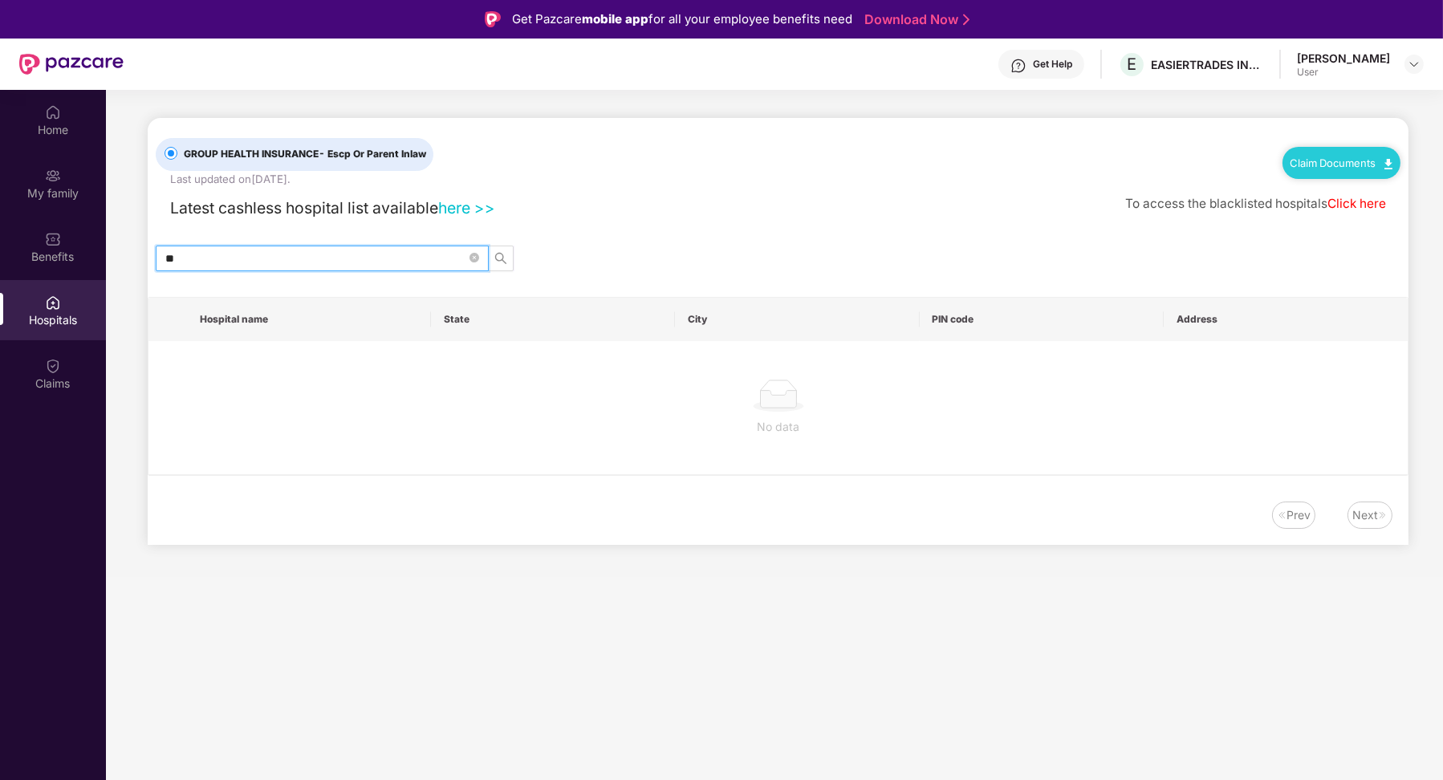
type input "*"
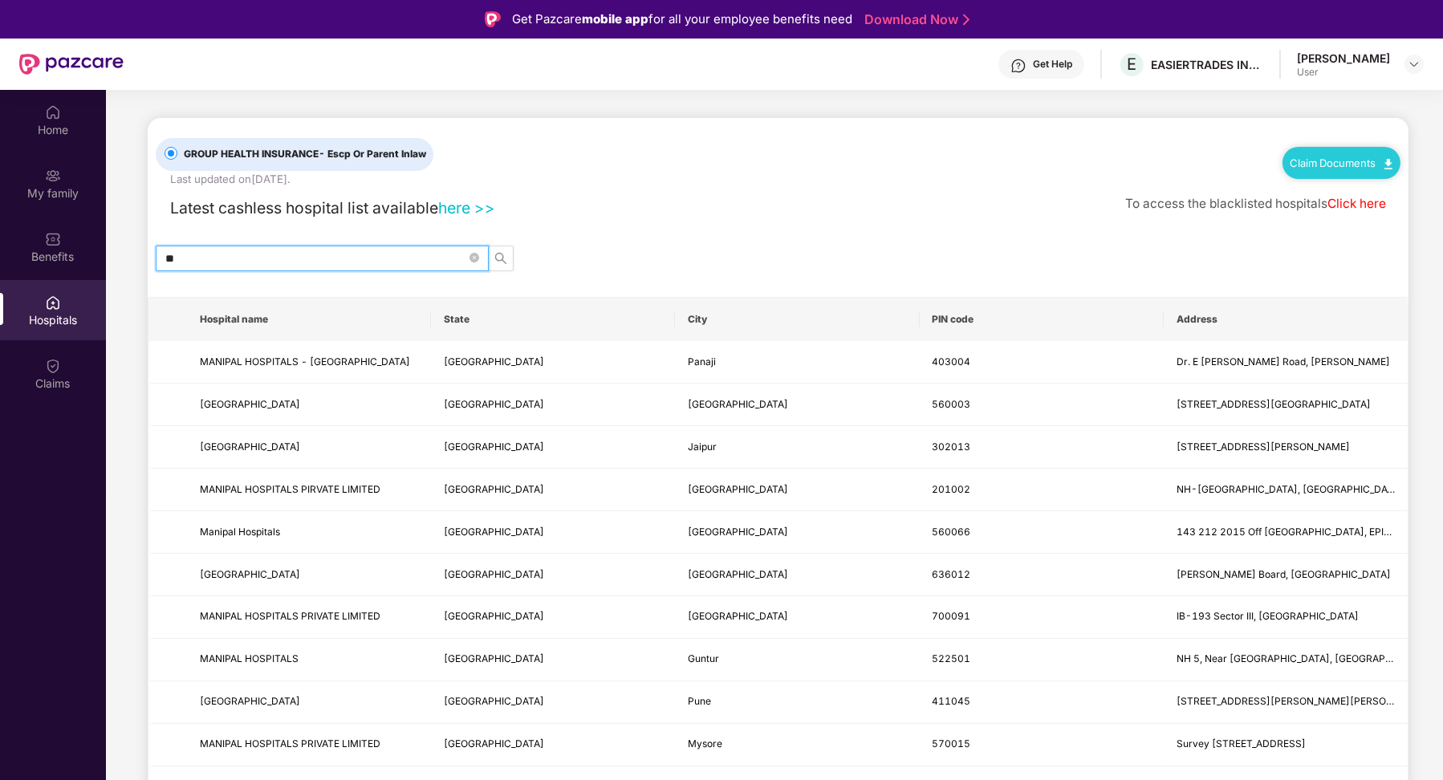
type input "*"
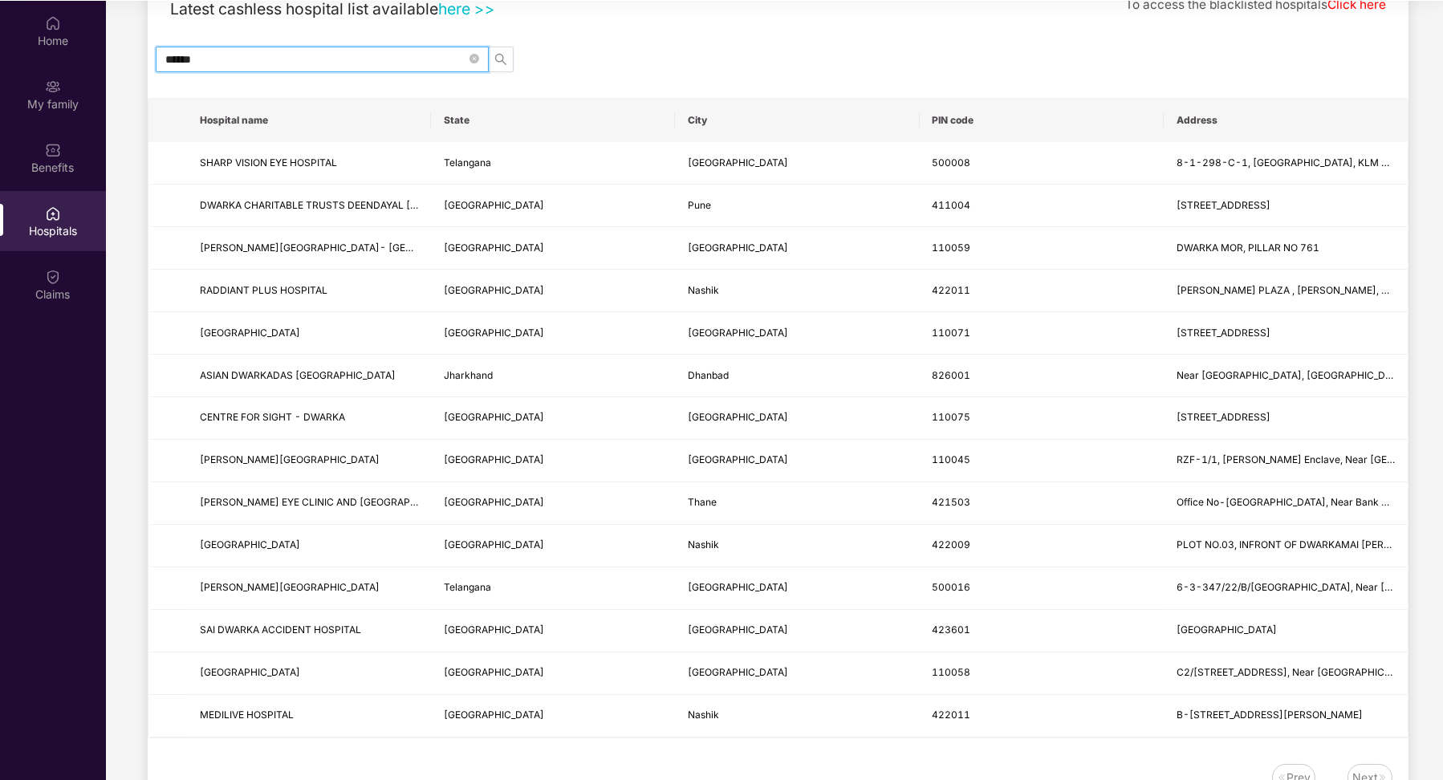
scroll to position [108, 0]
type input "******"
click at [473, 52] on span at bounding box center [475, 61] width 10 height 18
click at [473, 55] on icon "close-circle" at bounding box center [475, 60] width 10 height 10
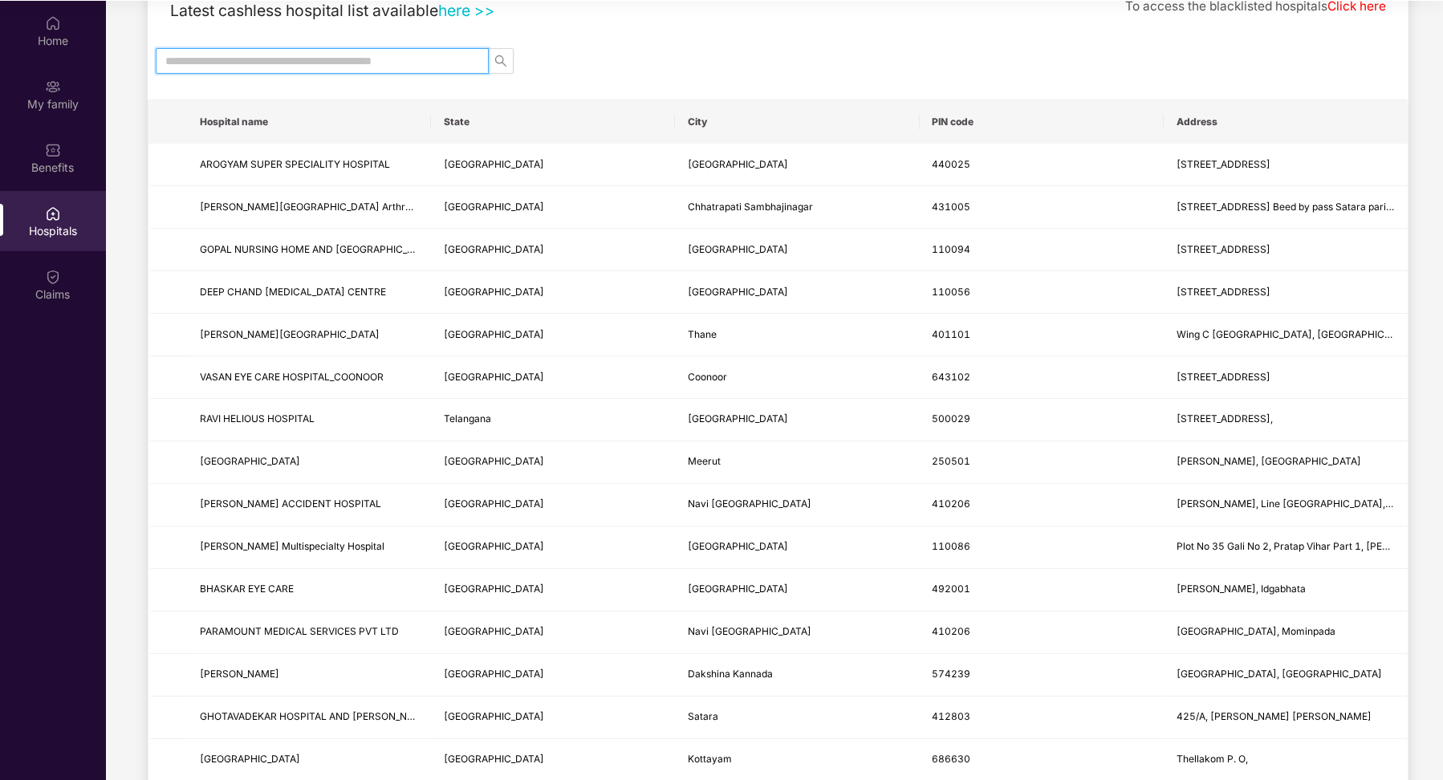
type input "*"
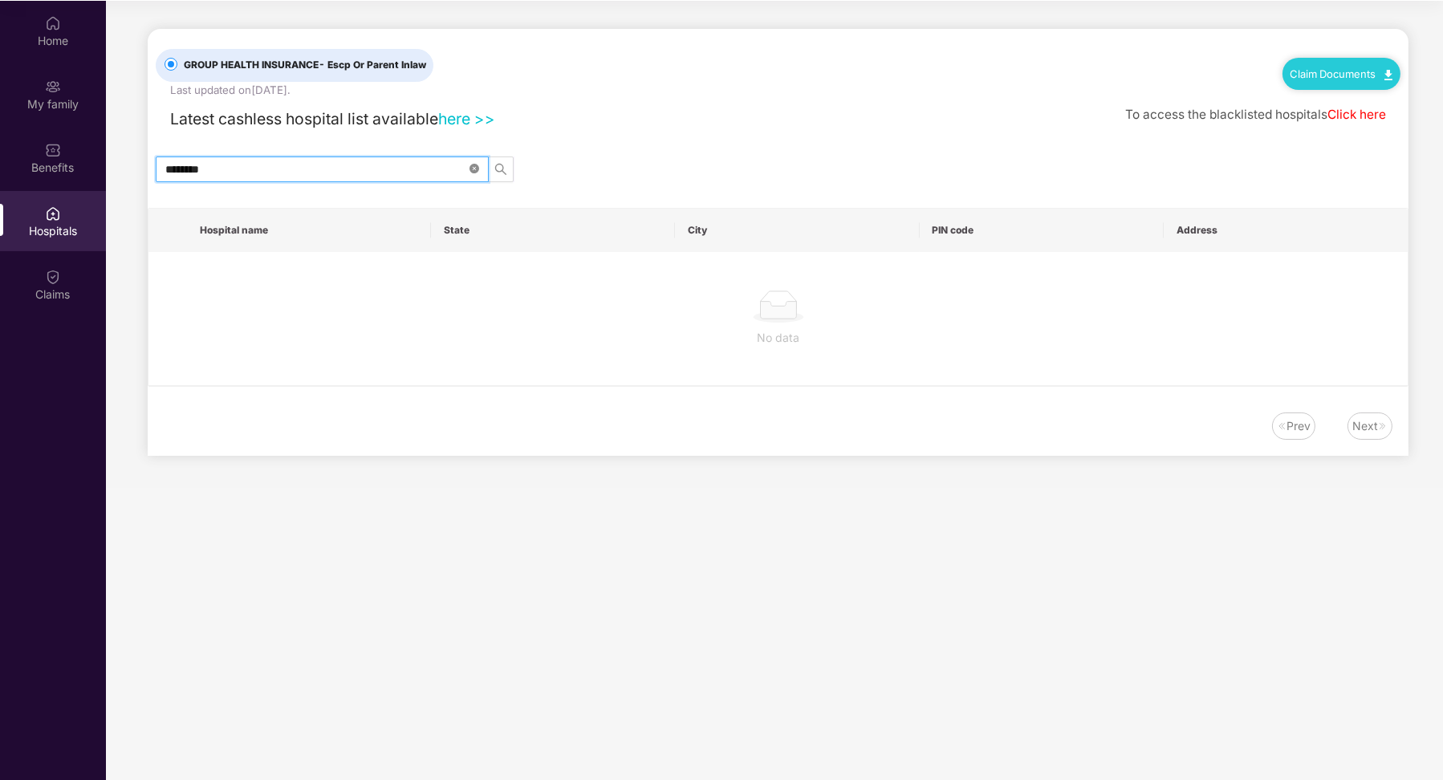
scroll to position [0, 0]
type input "*"
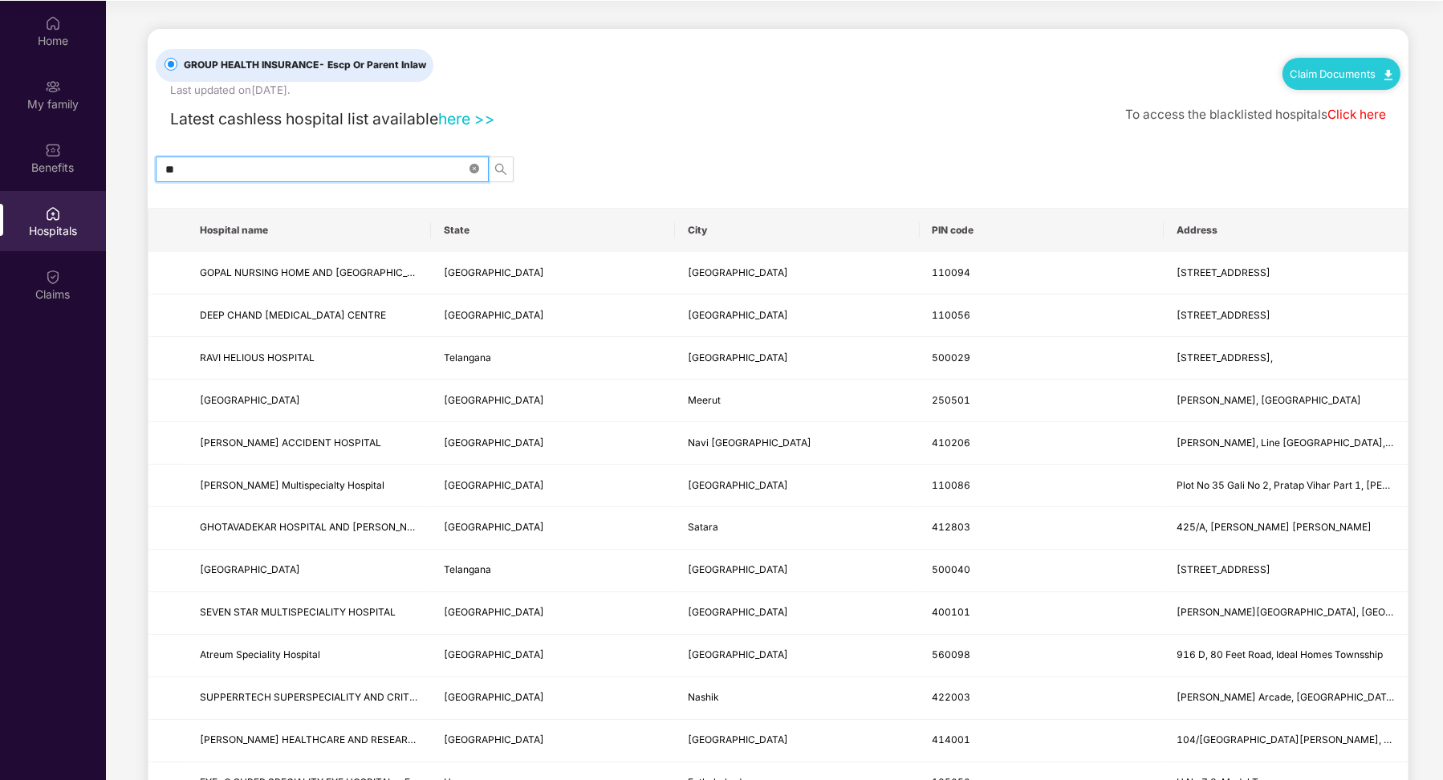
type input "*"
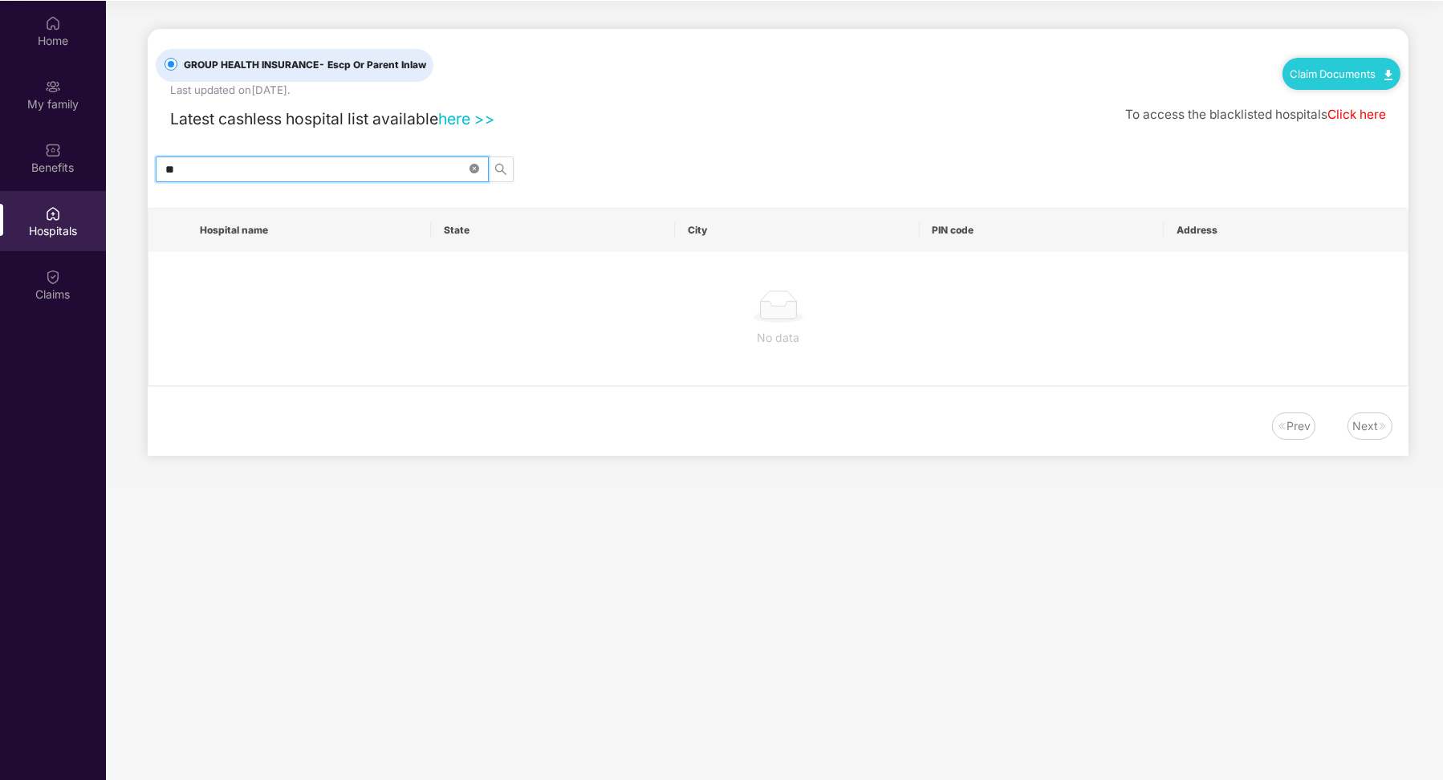
type input "*"
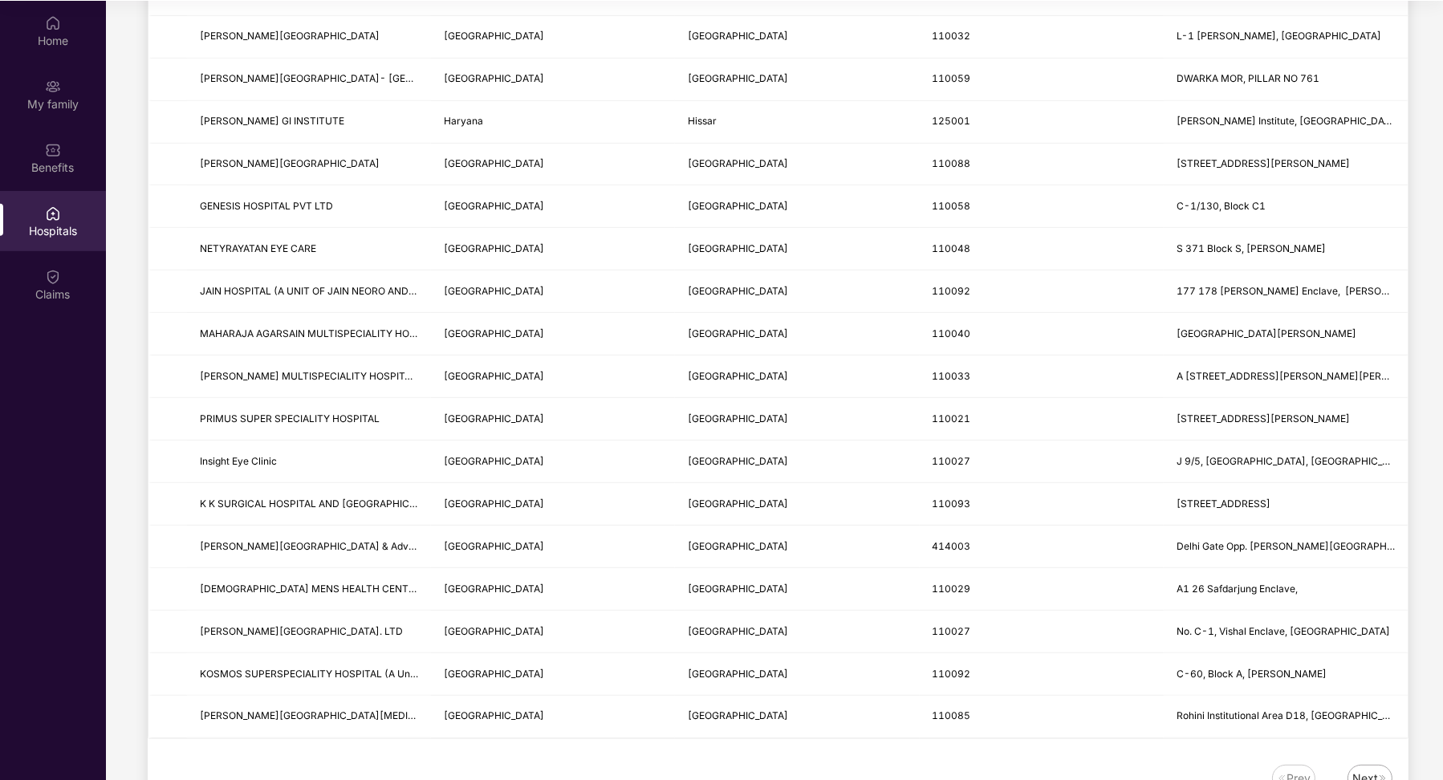
scroll to position [1670, 0]
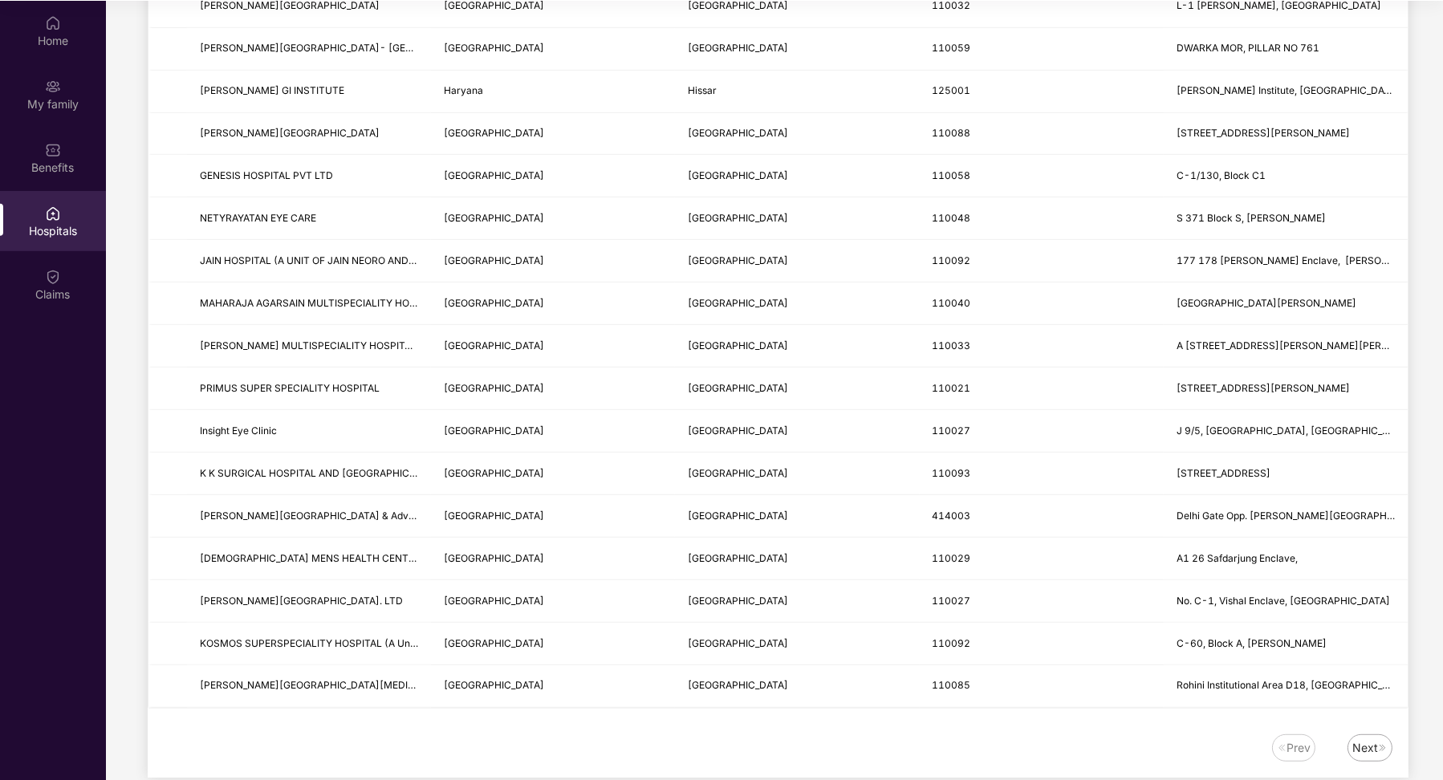
click at [1153, 624] on div "Next" at bounding box center [1370, 747] width 45 height 27
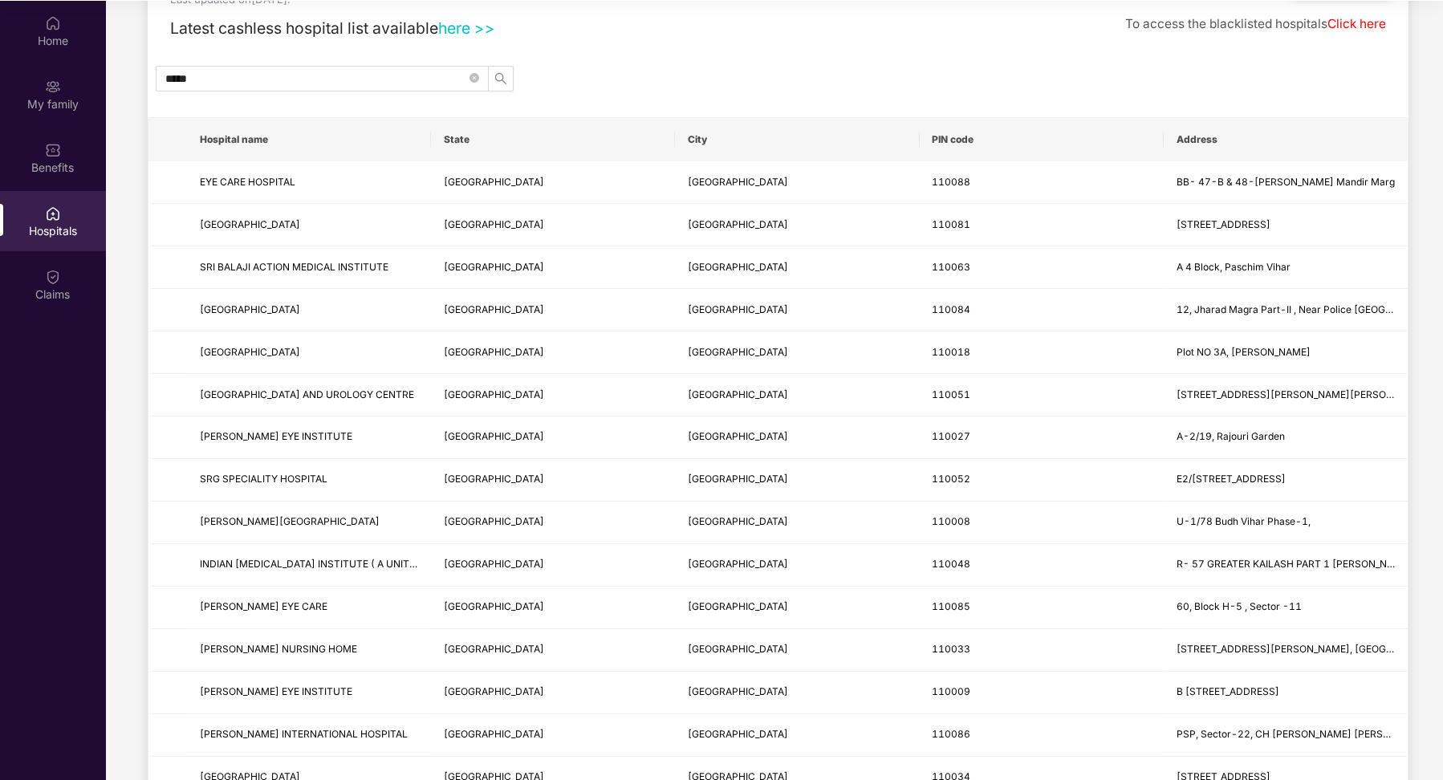
scroll to position [0, 0]
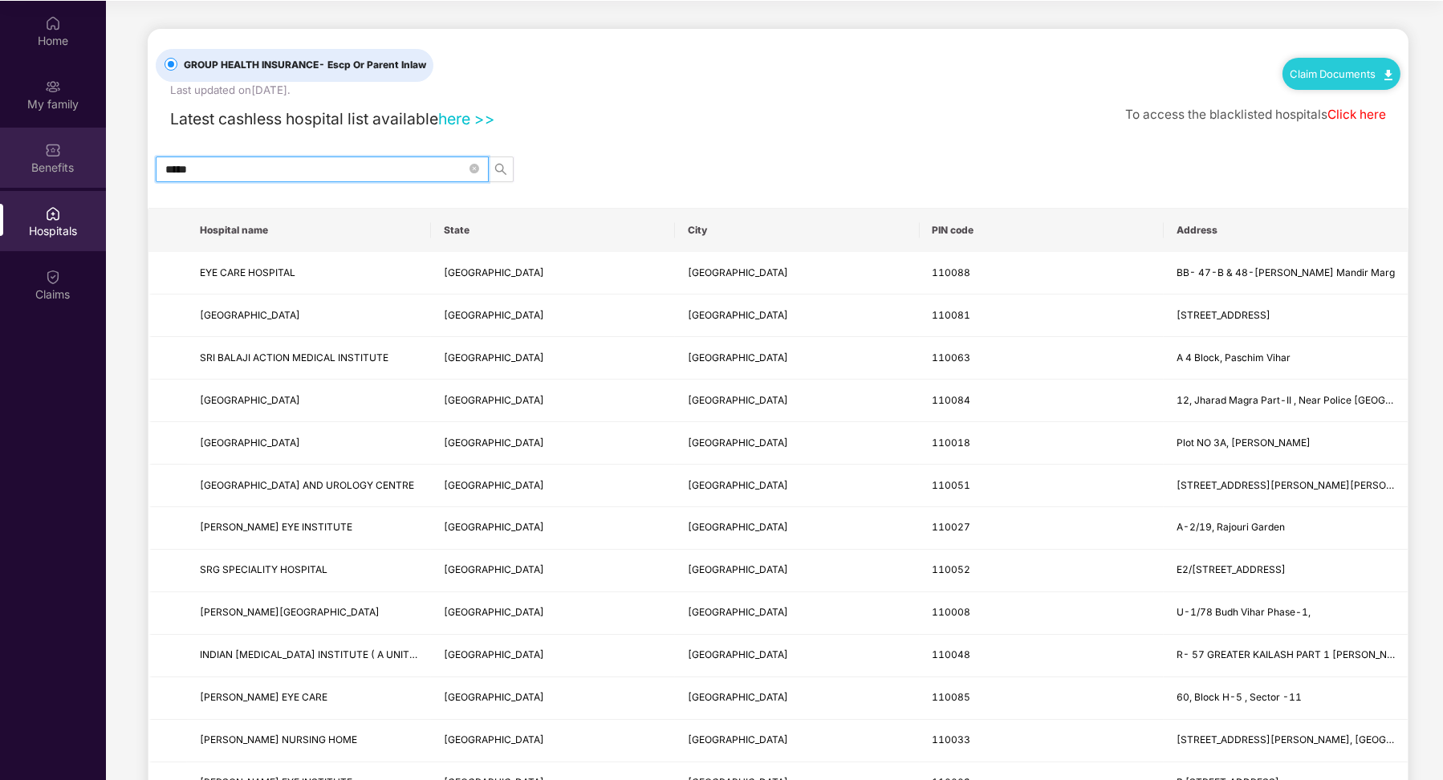
drag, startPoint x: 307, startPoint y: 160, endPoint x: 0, endPoint y: 183, distance: 307.5
click at [0, 183] on div "Home My family Benefits Hospitals Claims GROUP HEALTH INSURANCE - Escp Or Paren…" at bounding box center [721, 391] width 1443 height 780
type input "*"
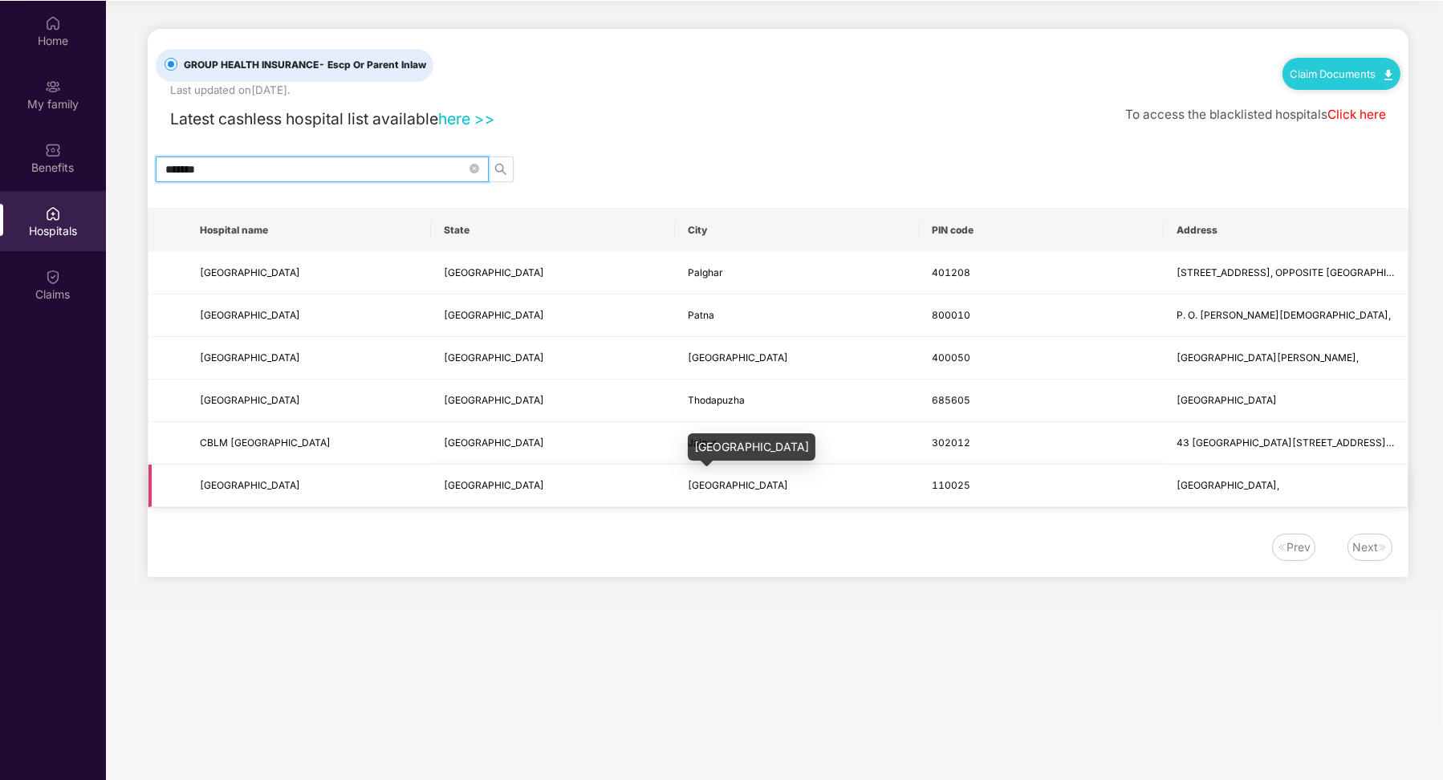
type input "*******"
click at [733, 482] on span "[GEOGRAPHIC_DATA]" at bounding box center [738, 485] width 100 height 12
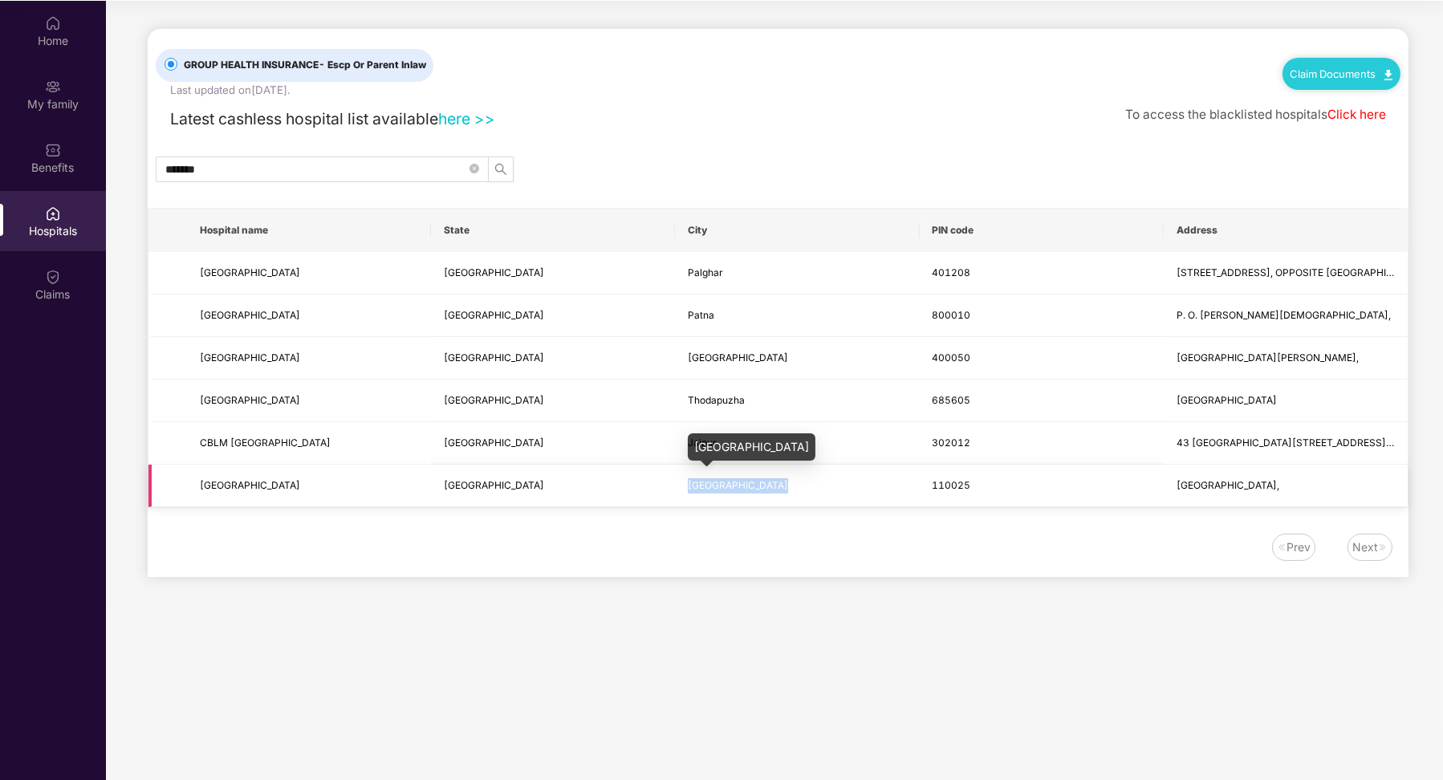
click at [733, 482] on span "[GEOGRAPHIC_DATA]" at bounding box center [738, 485] width 100 height 12
drag, startPoint x: 219, startPoint y: 467, endPoint x: 864, endPoint y: 466, distance: 645.3
click at [865, 467] on tr "[GEOGRAPHIC_DATA][STREET_ADDRESS]," at bounding box center [777, 486] width 1259 height 43
click at [1117, 496] on td "110025" at bounding box center [1042, 486] width 244 height 43
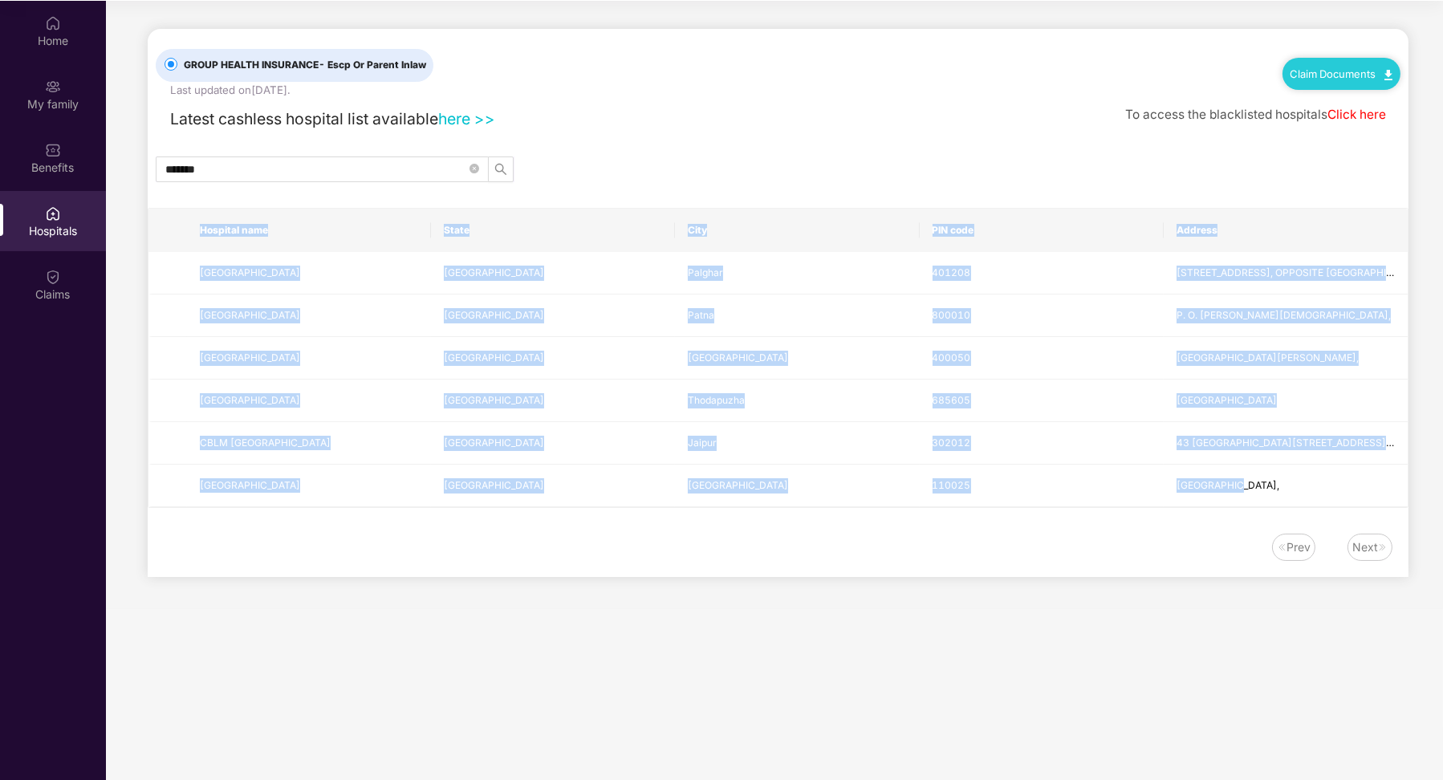
drag, startPoint x: 1249, startPoint y: 489, endPoint x: 50, endPoint y: 474, distance: 1199.3
click at [76, 505] on div "Home My family Benefits Hospitals Claims GROUP HEALTH INSURANCE - Escp Or Paren…" at bounding box center [721, 391] width 1443 height 780
